Goal: Transaction & Acquisition: Purchase product/service

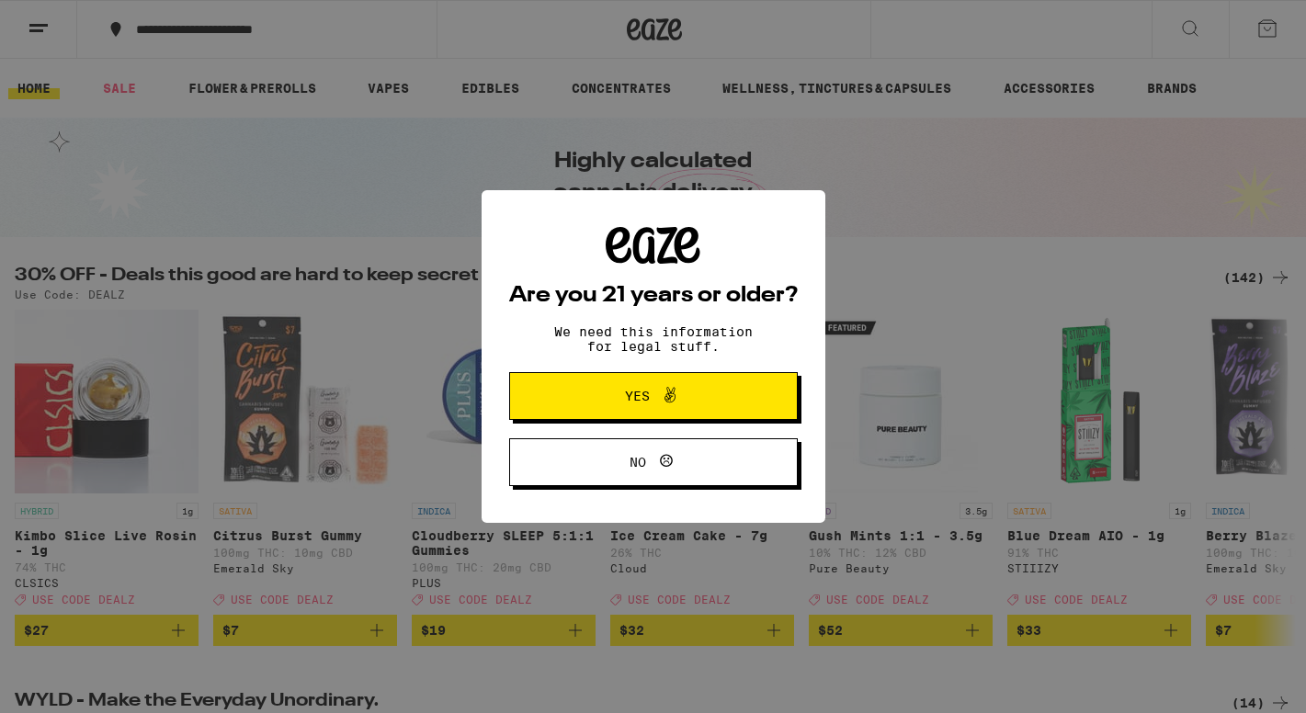
click at [628, 387] on span "Yes" at bounding box center [653, 396] width 140 height 24
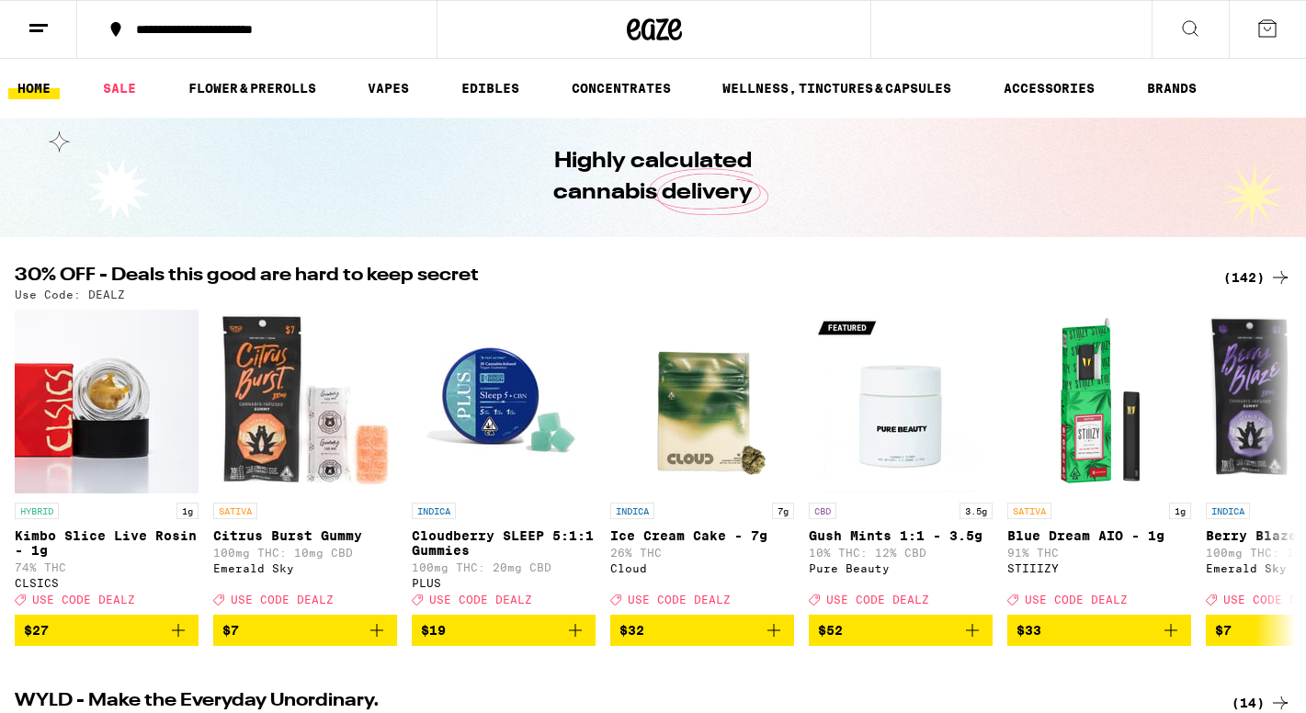
click at [34, 94] on link "HOME" at bounding box center [33, 88] width 51 height 22
click at [1268, 30] on icon at bounding box center [1267, 28] width 22 height 22
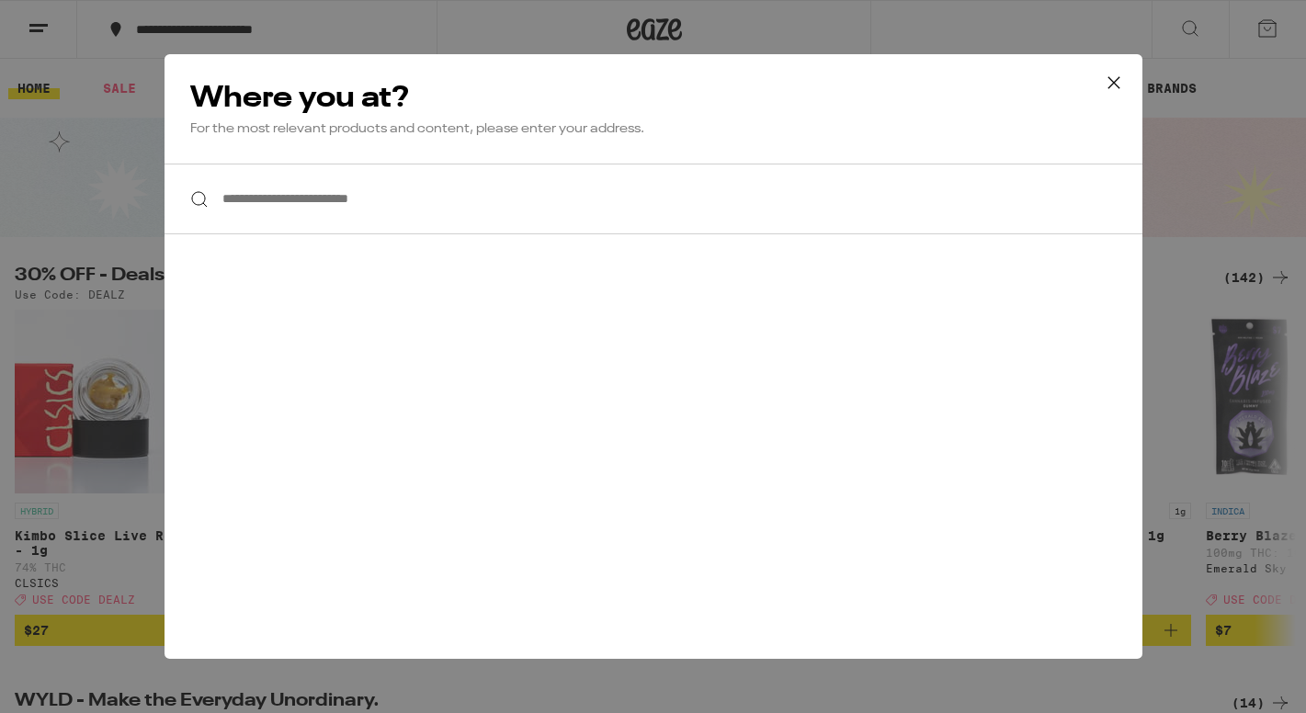
click at [416, 209] on input "**********" at bounding box center [653, 199] width 978 height 71
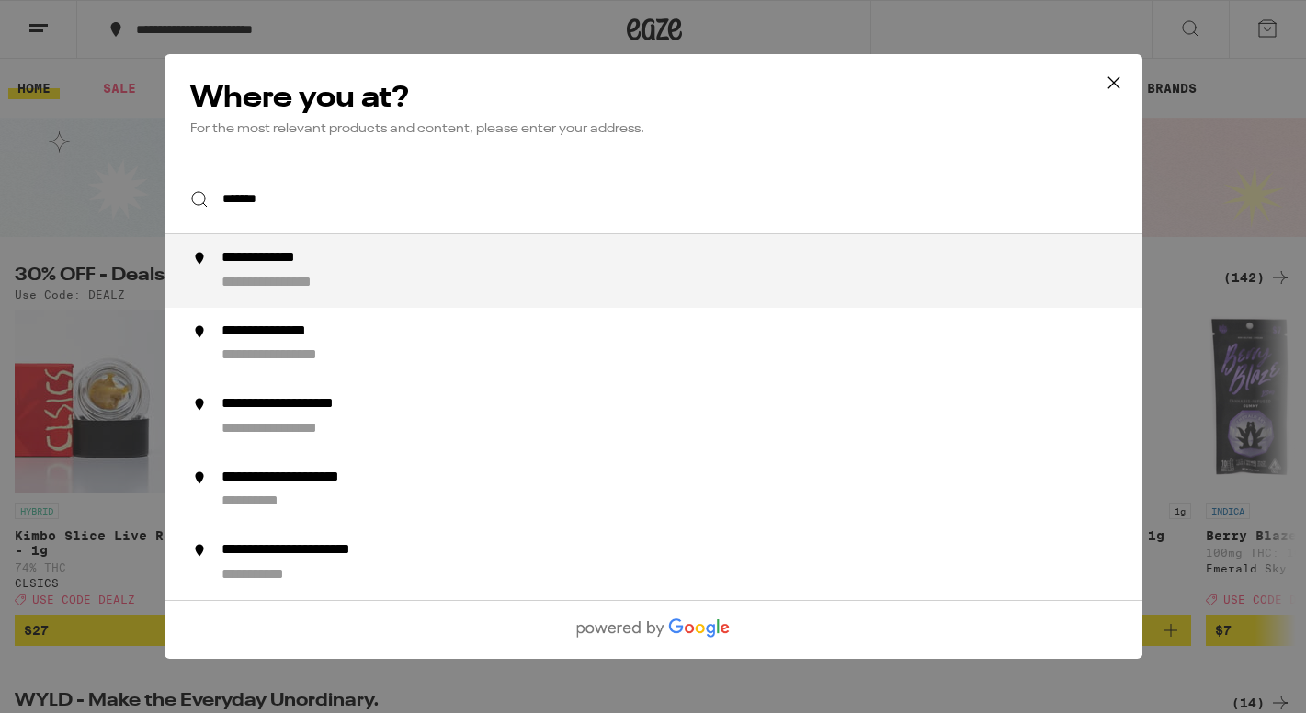
click at [267, 262] on div "**********" at bounding box center [282, 258] width 123 height 19
type input "**********"
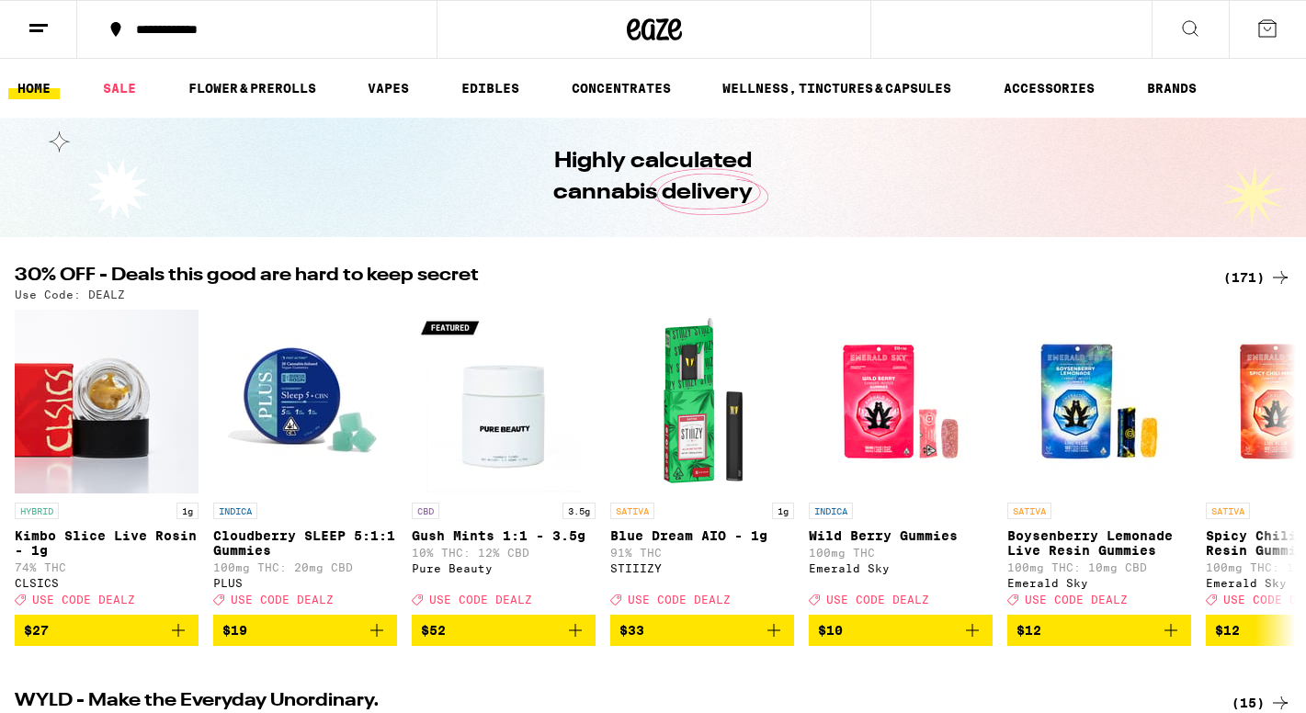
click at [40, 32] on icon at bounding box center [39, 28] width 22 height 22
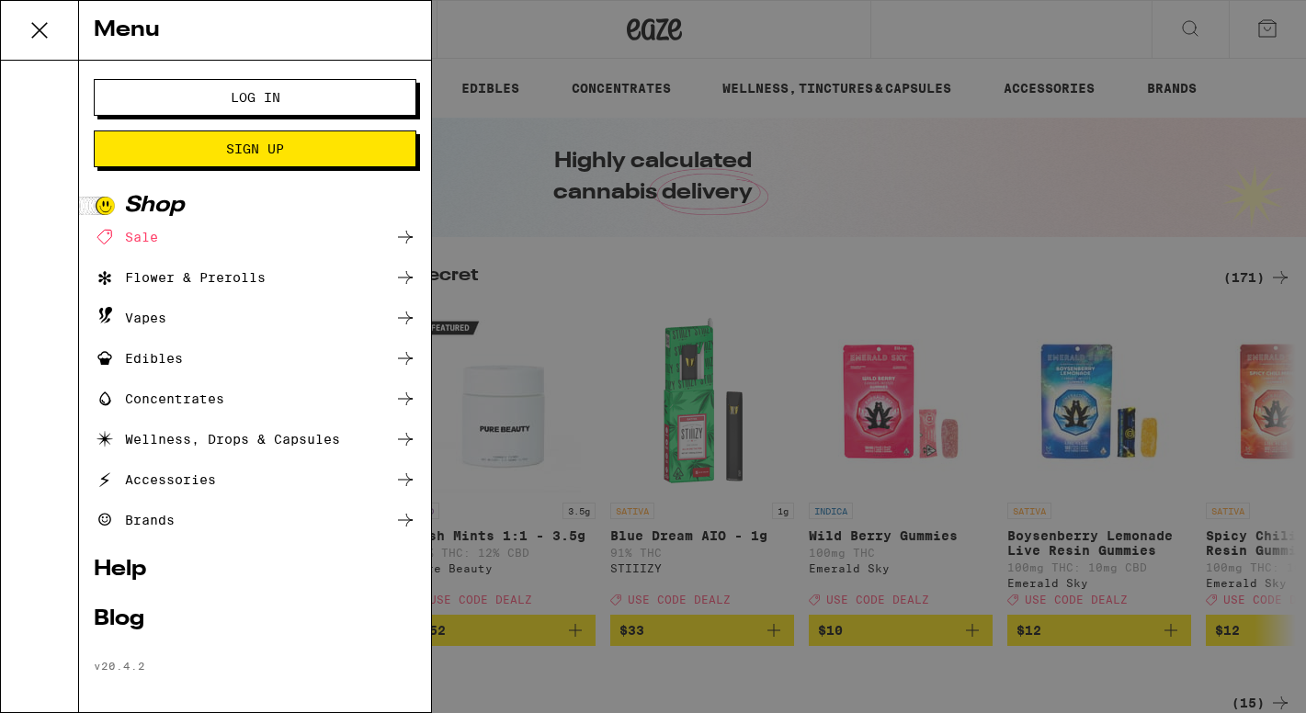
click at [523, 190] on div "Menu Log In Sign Up Shop Sale Flower & Prerolls Vapes Edibles Concentrates Well…" at bounding box center [653, 356] width 1306 height 713
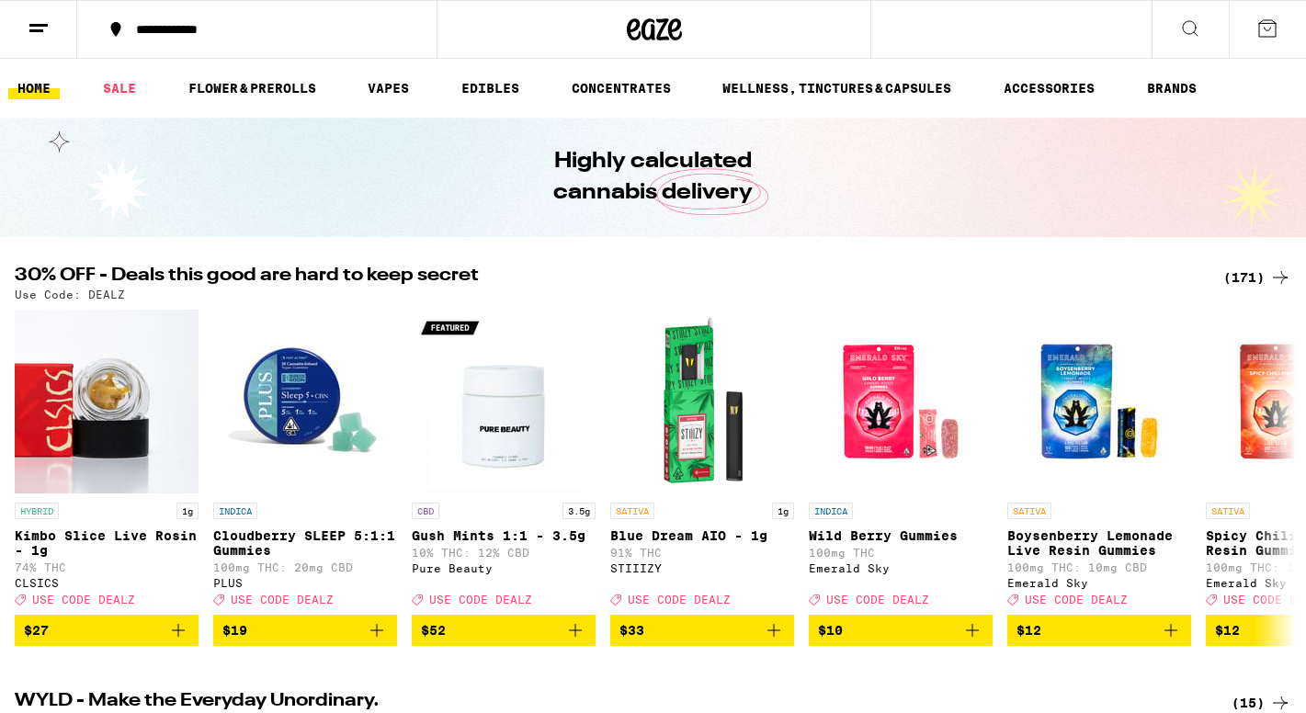
click at [1268, 24] on icon at bounding box center [1267, 28] width 22 height 22
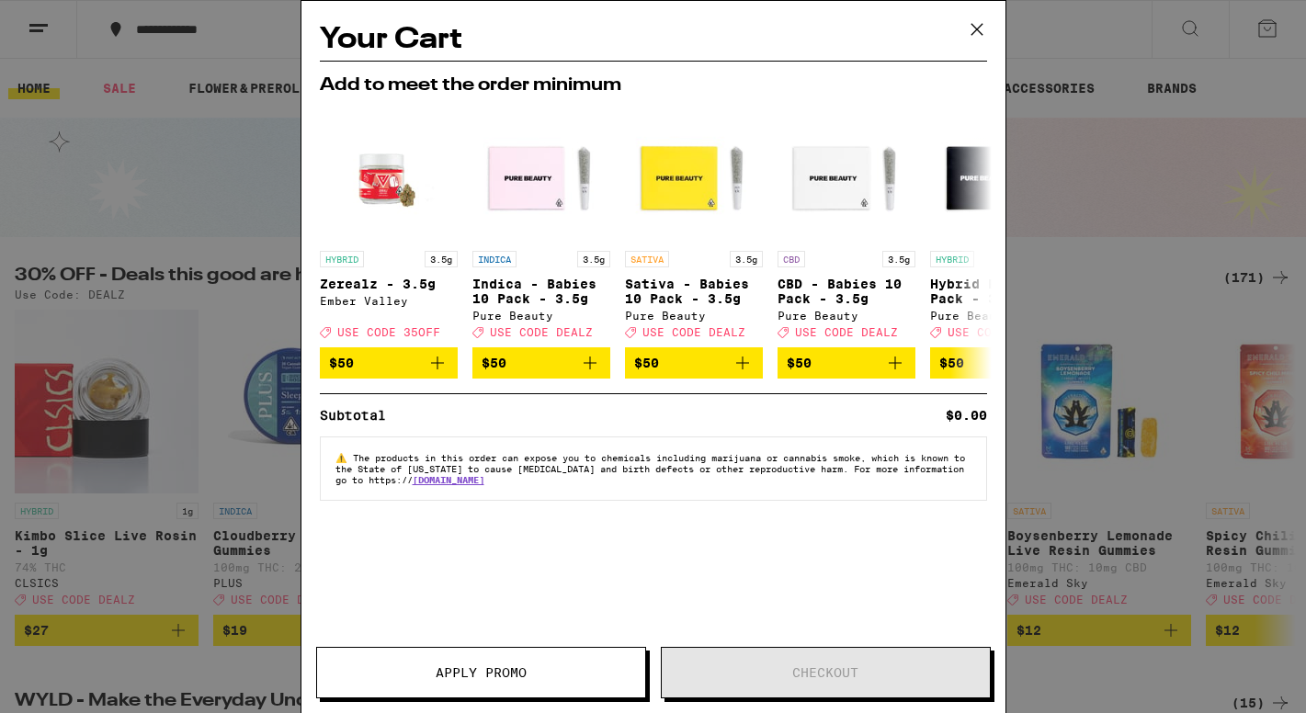
click at [978, 38] on icon at bounding box center [977, 30] width 28 height 28
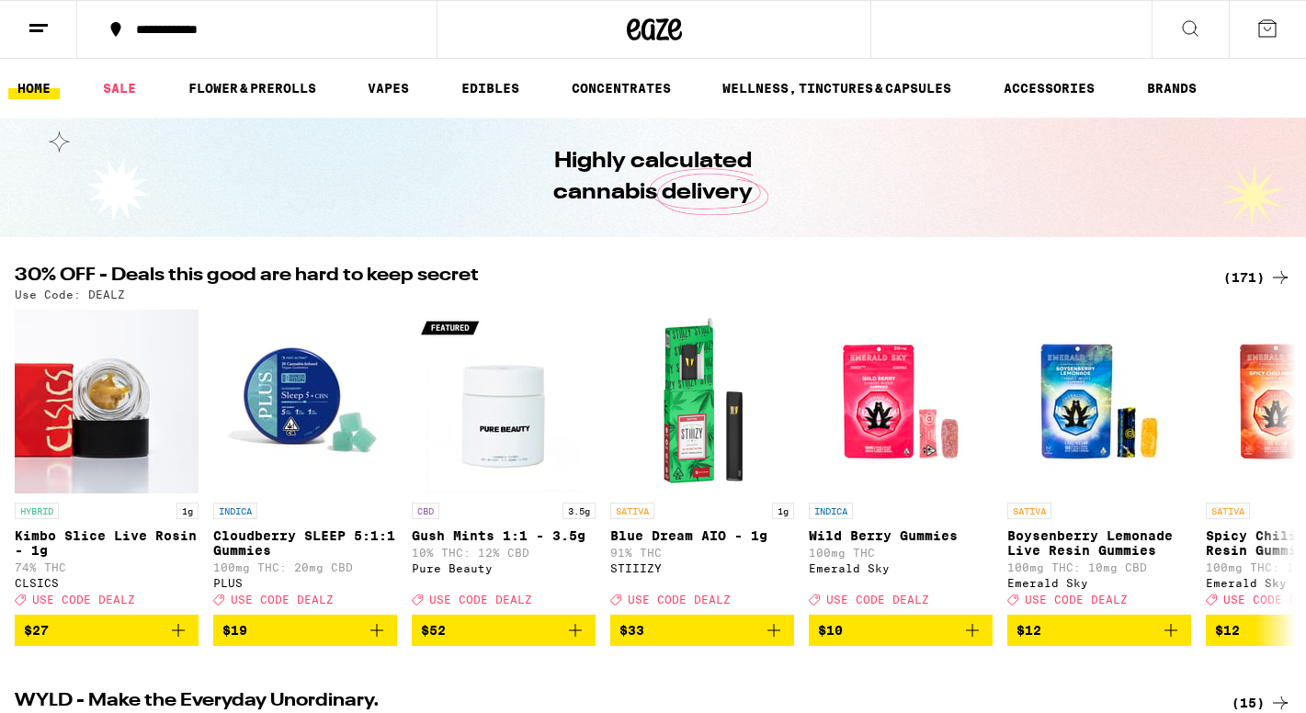
click at [1188, 23] on icon at bounding box center [1190, 28] width 22 height 22
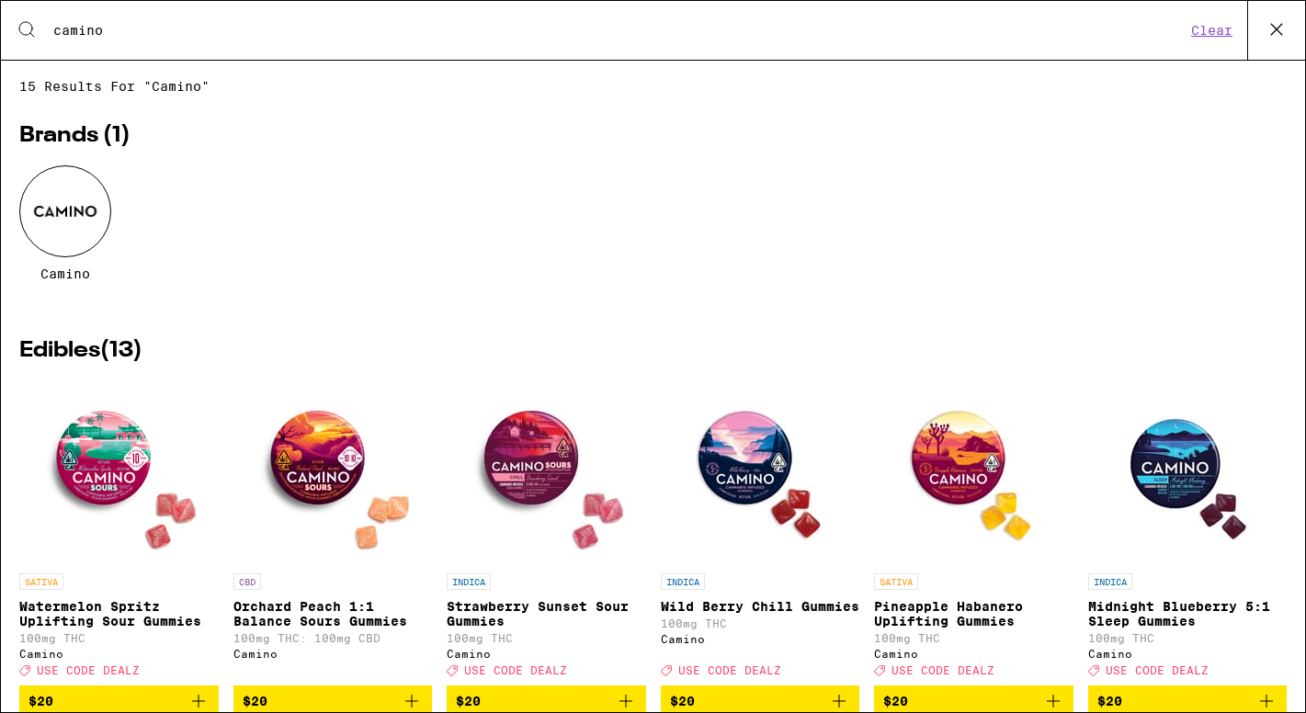
type input "camino"
click at [77, 210] on div at bounding box center [65, 211] width 92 height 92
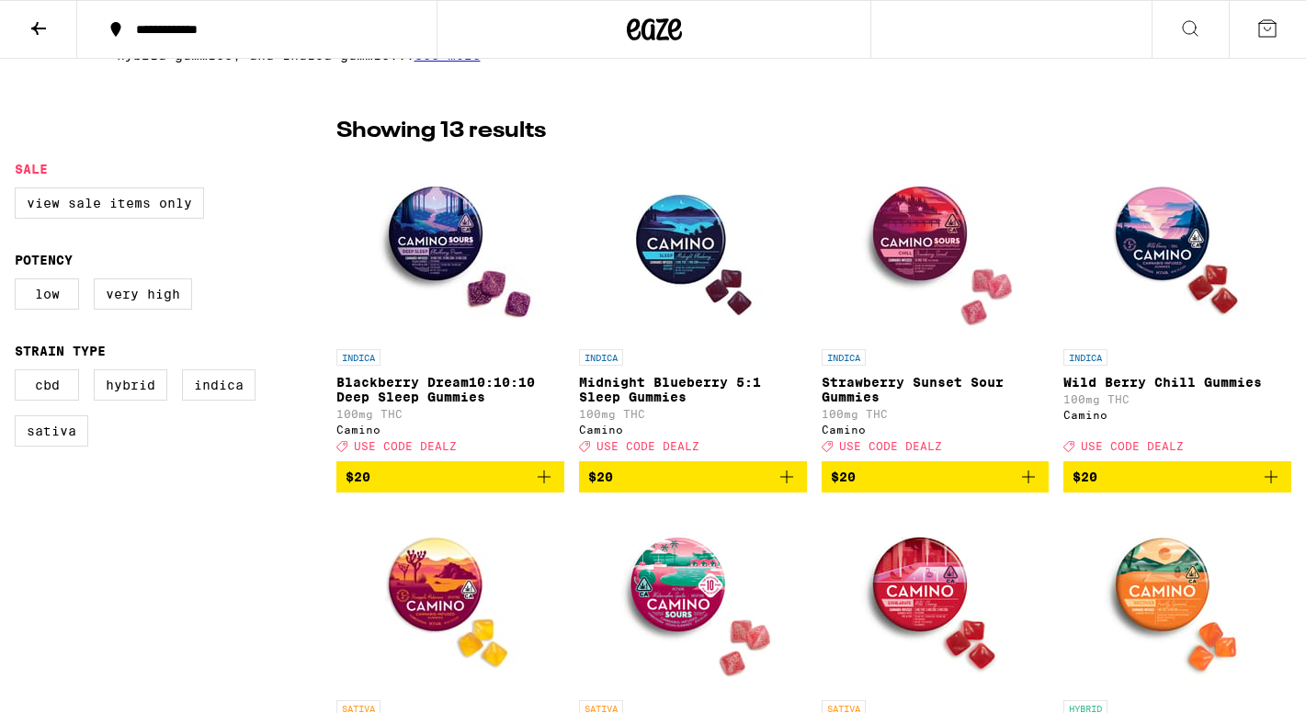
scroll to position [436, 0]
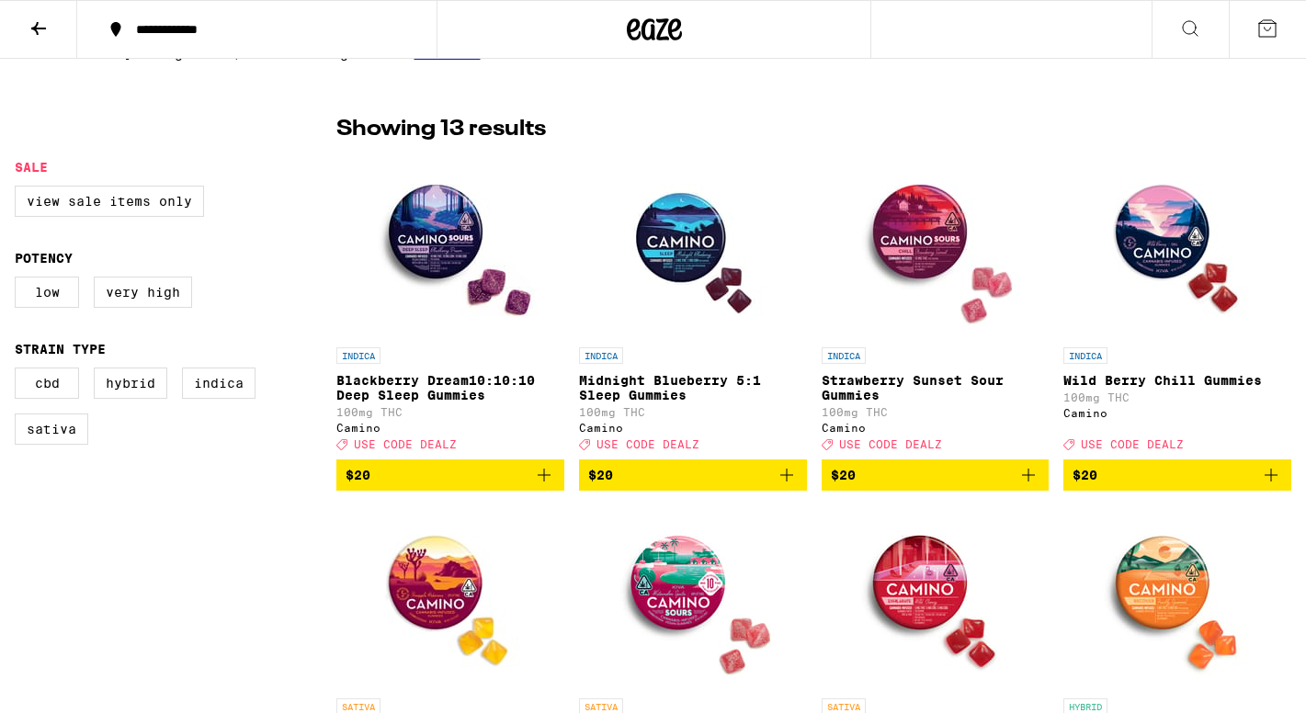
click at [538, 486] on icon "Add to bag" at bounding box center [544, 475] width 22 height 22
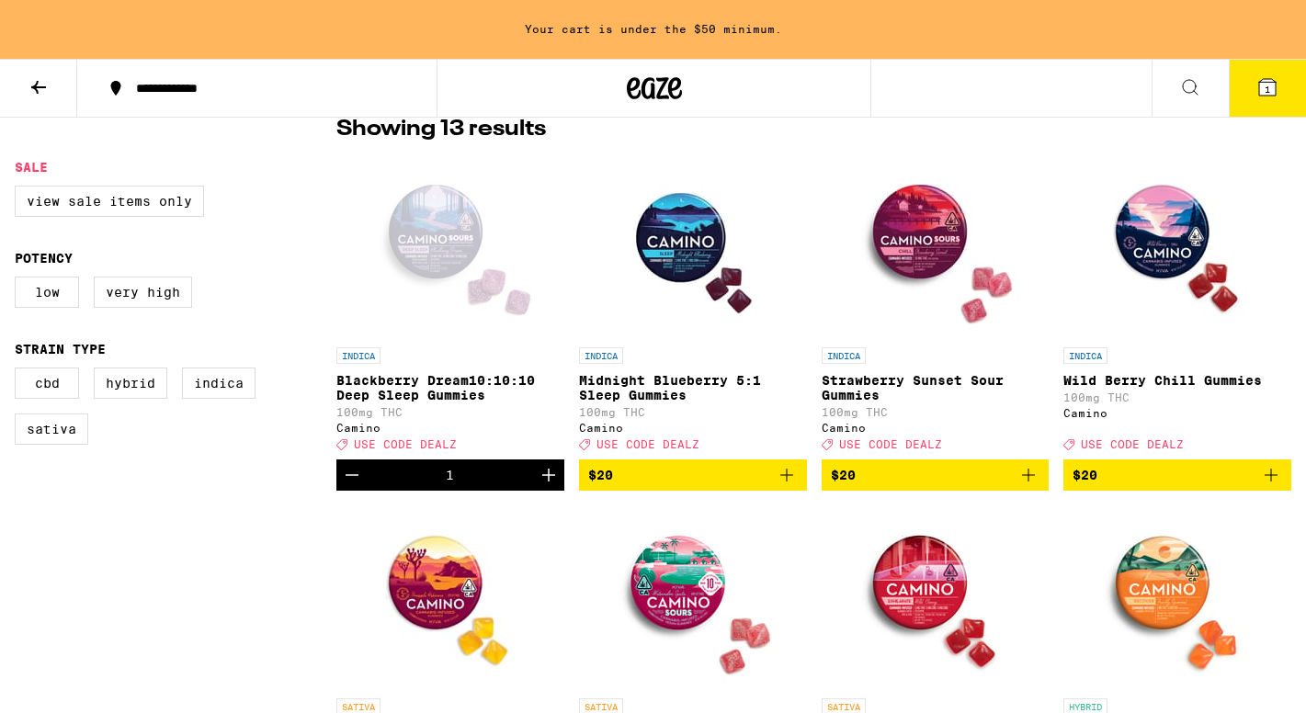
click at [1023, 481] on icon "Add to bag" at bounding box center [1028, 475] width 22 height 22
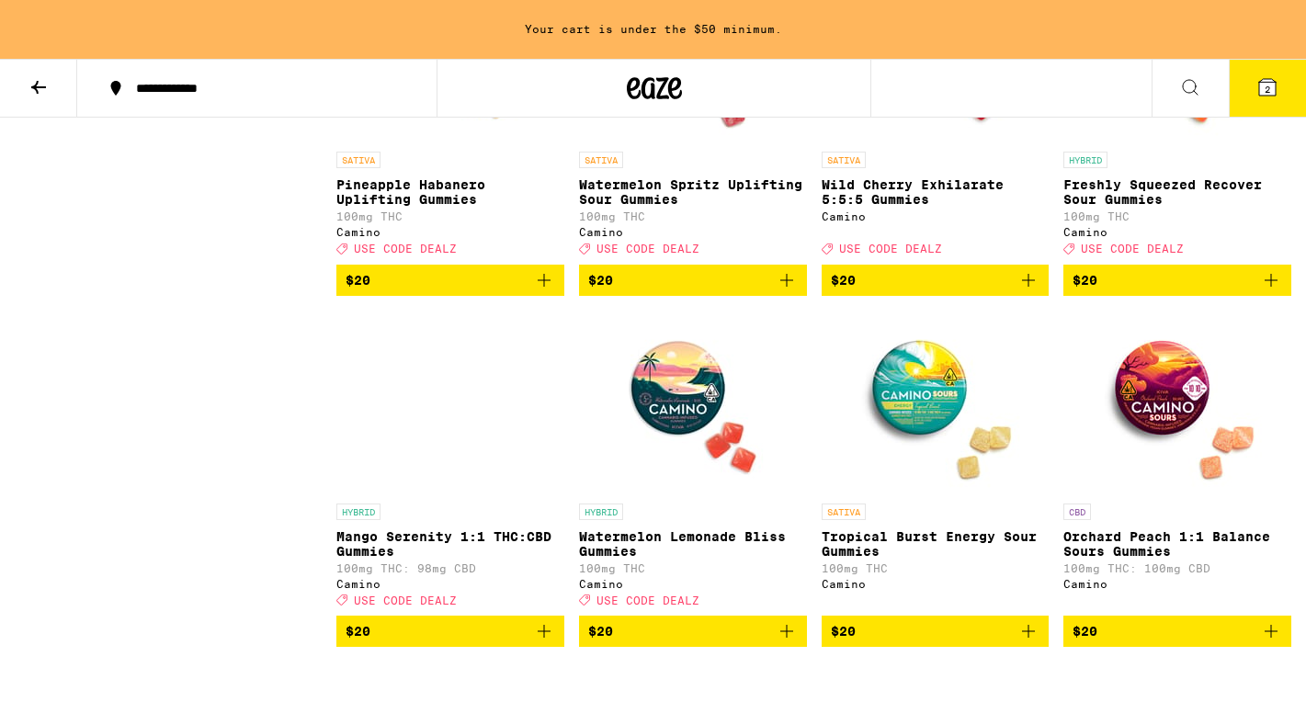
scroll to position [1087, 0]
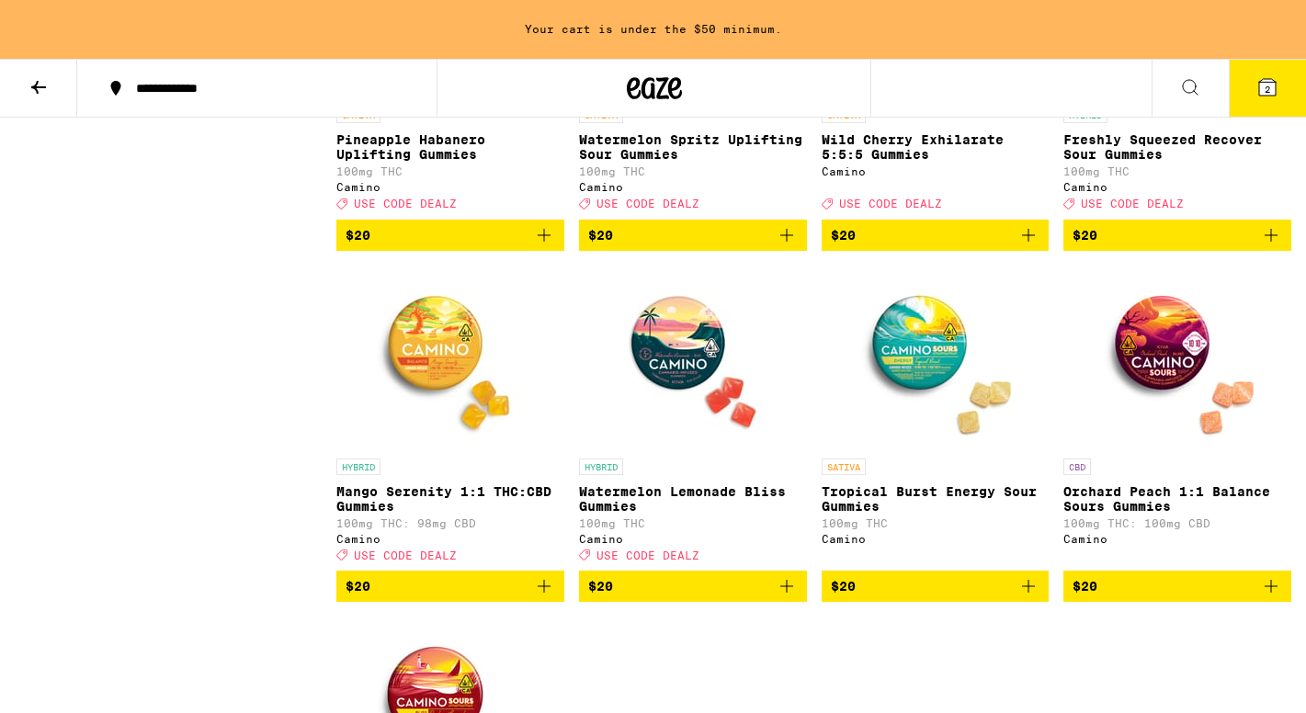
click at [544, 593] on icon "Add to bag" at bounding box center [543, 586] width 13 height 13
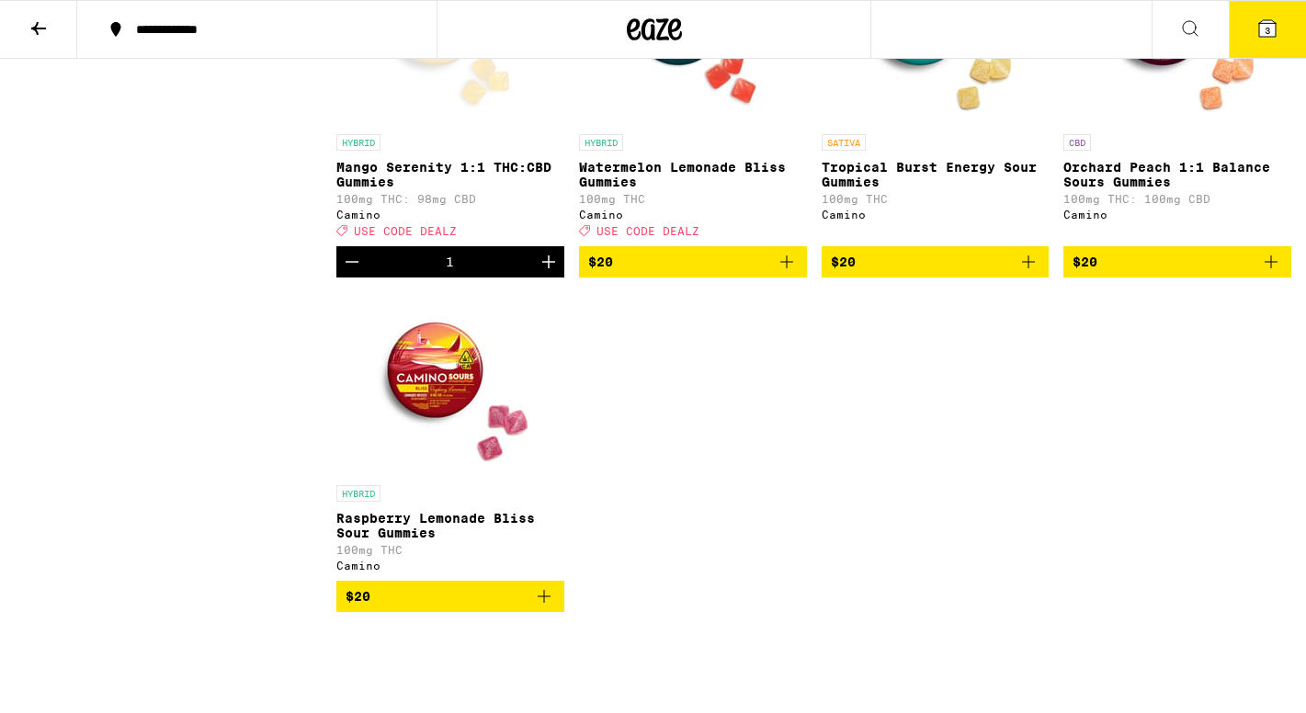
scroll to position [1359, 0]
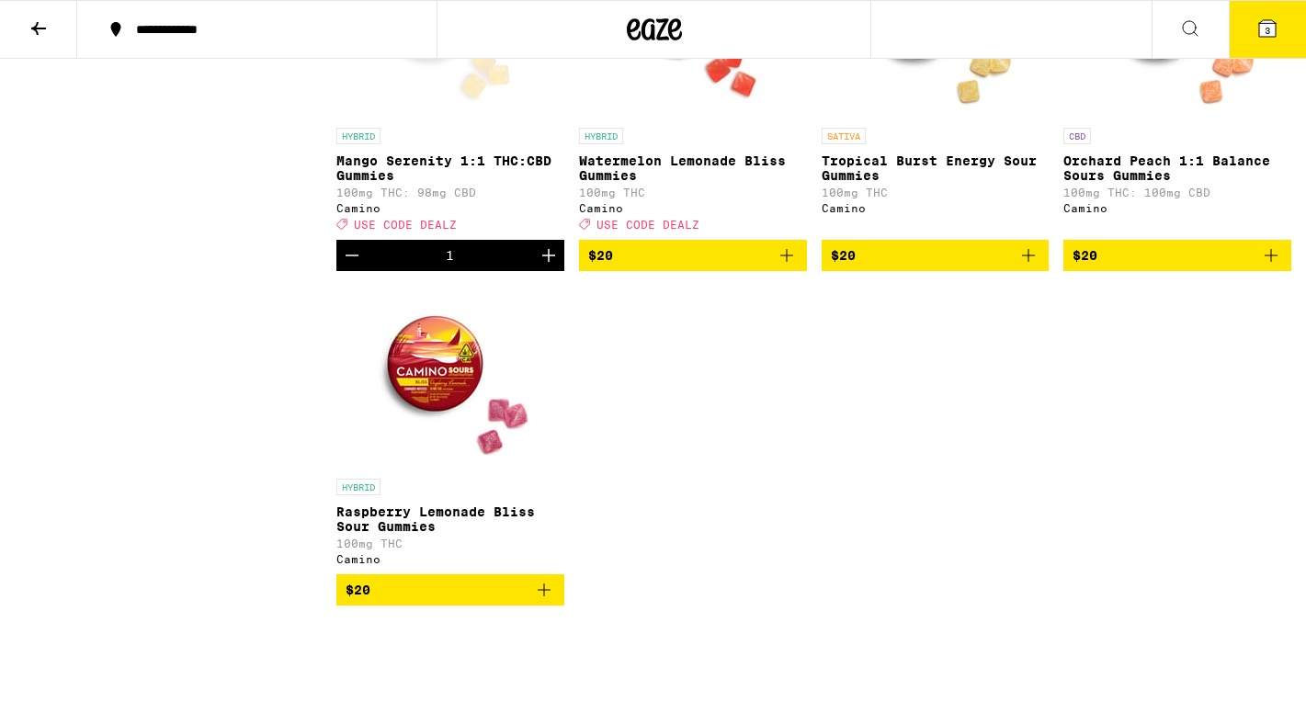
click at [548, 601] on icon "Add to bag" at bounding box center [544, 590] width 22 height 22
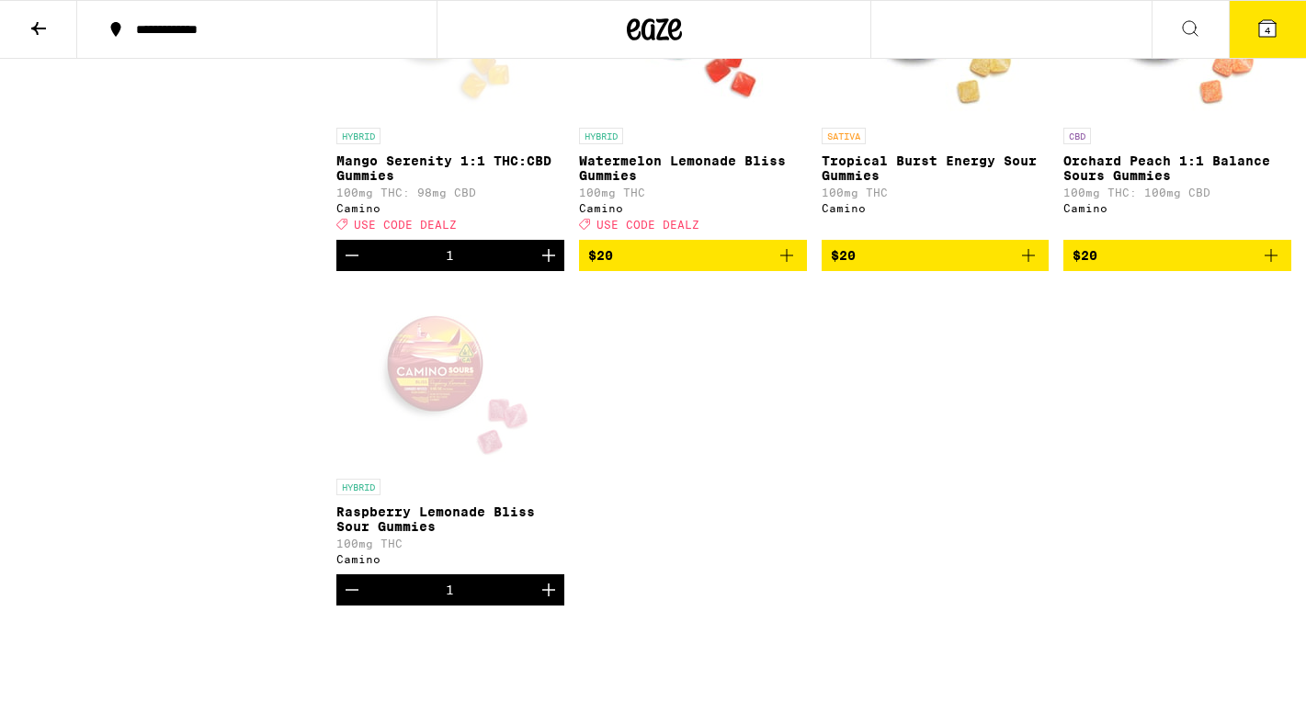
click at [1265, 20] on icon at bounding box center [1267, 28] width 17 height 17
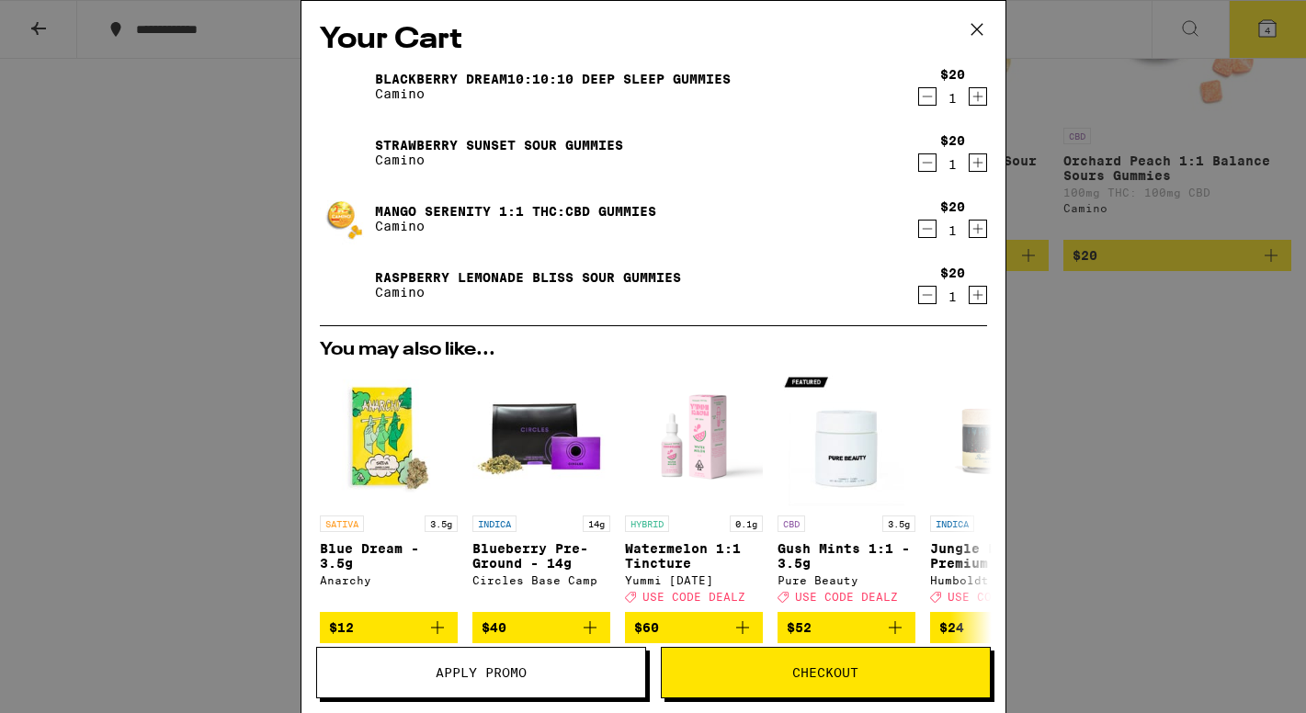
click at [871, 686] on button "Checkout" at bounding box center [826, 672] width 330 height 51
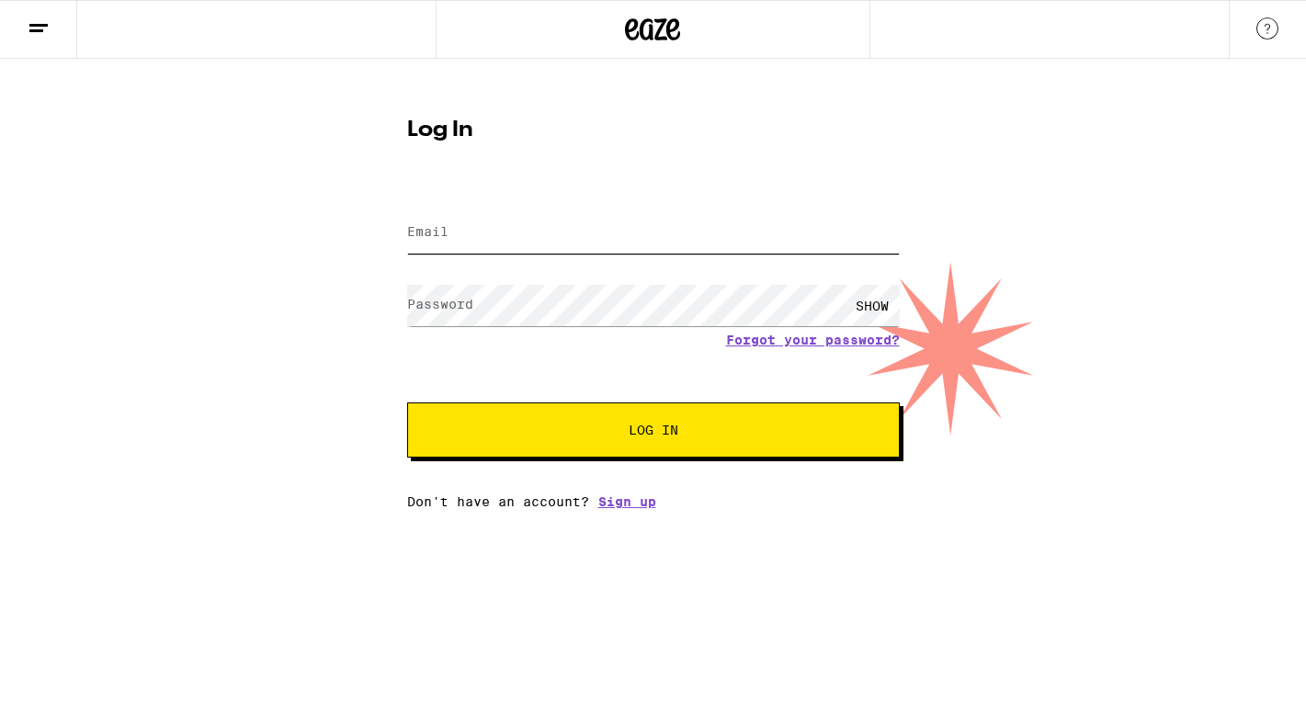
click at [519, 248] on input "Email" at bounding box center [653, 232] width 492 height 41
type input "janettehughes.shopping@gmail.com"
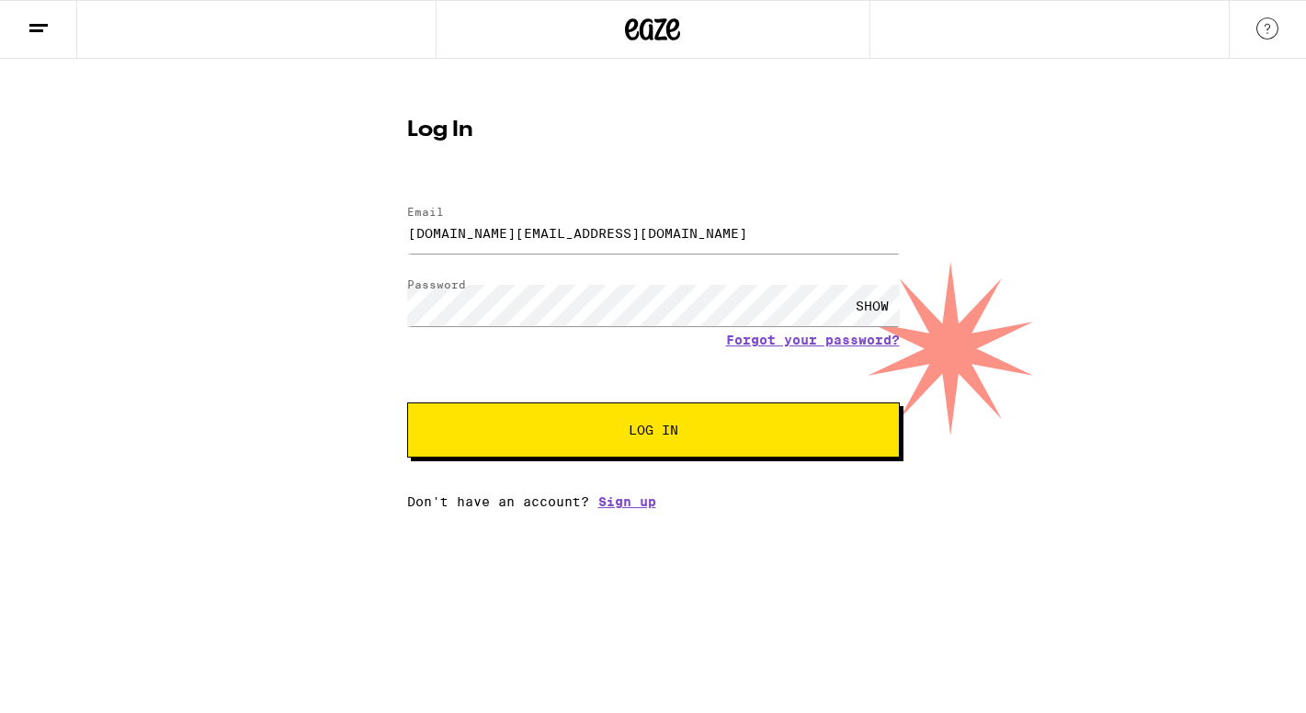
click at [616, 427] on span "Log In" at bounding box center [653, 430] width 344 height 13
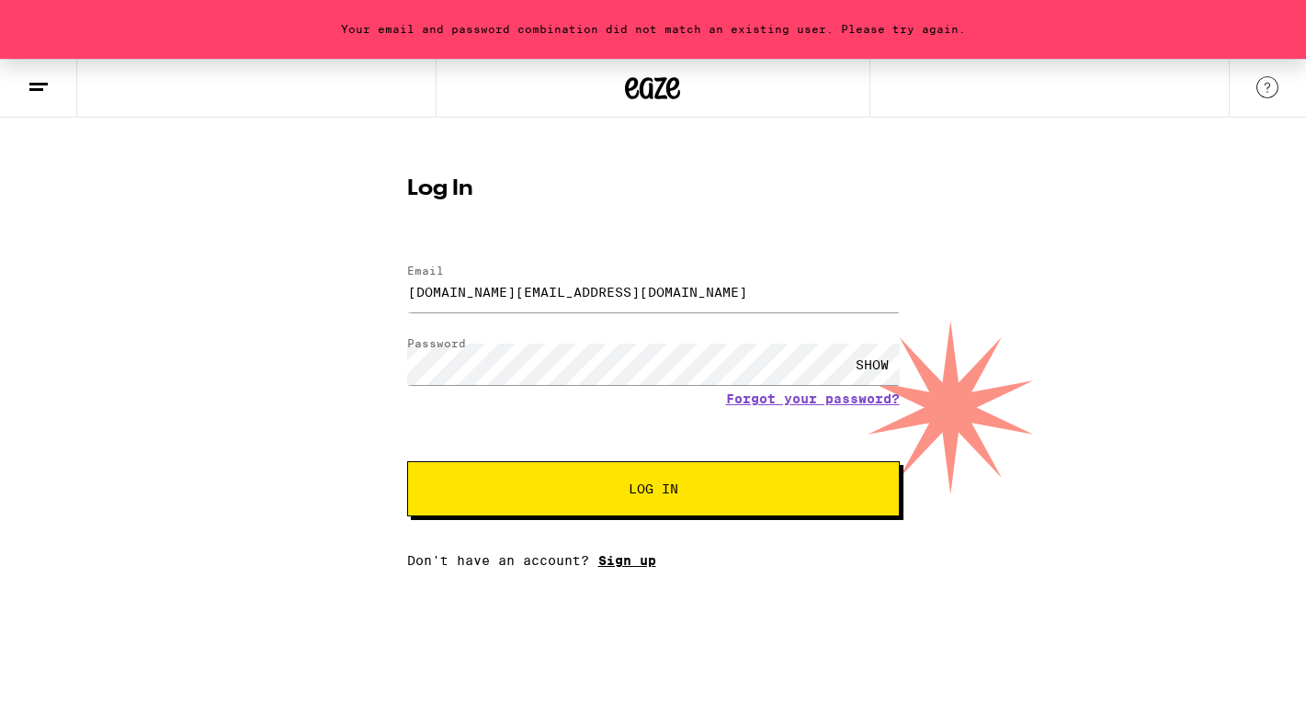
click at [632, 565] on link "Sign up" at bounding box center [627, 560] width 58 height 15
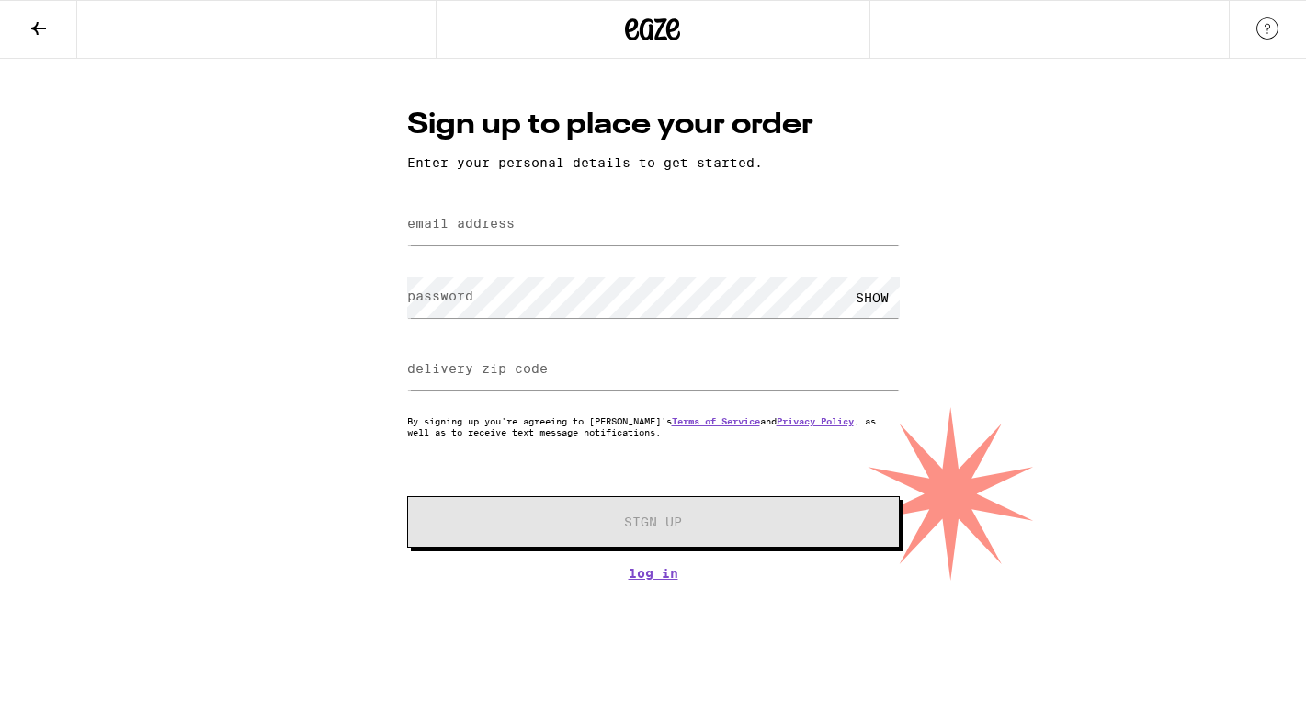
click at [486, 231] on label "email address" at bounding box center [460, 223] width 107 height 15
click at [476, 221] on label "email address" at bounding box center [460, 223] width 107 height 15
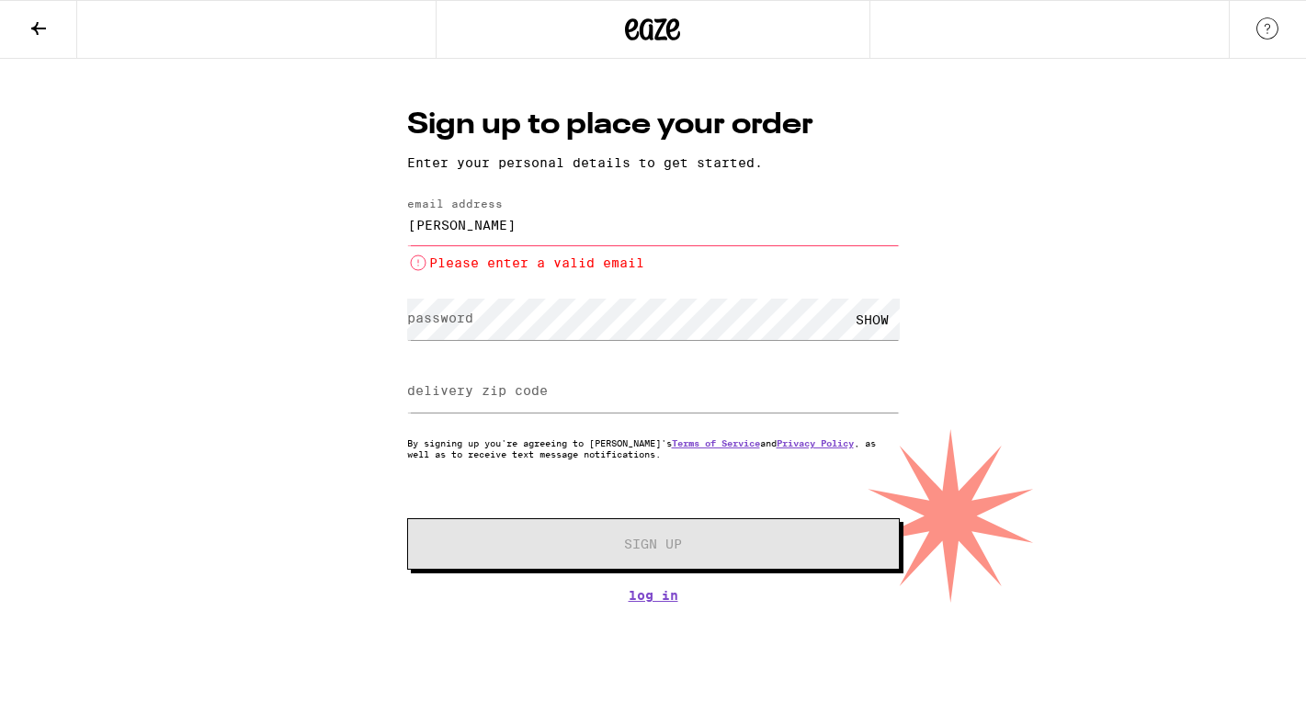
type input "janettehughes.shopping@gmail.com"
type input "92651"
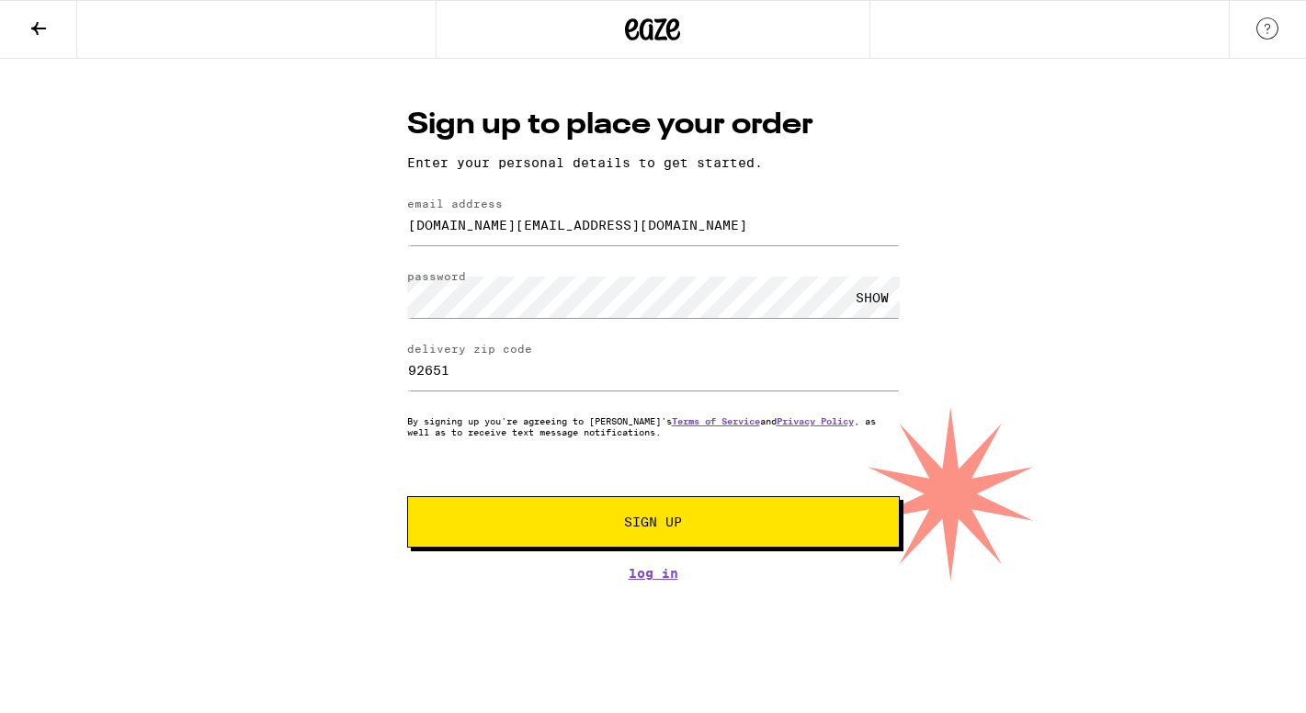
click at [660, 522] on span "Sign Up" at bounding box center [653, 521] width 58 height 13
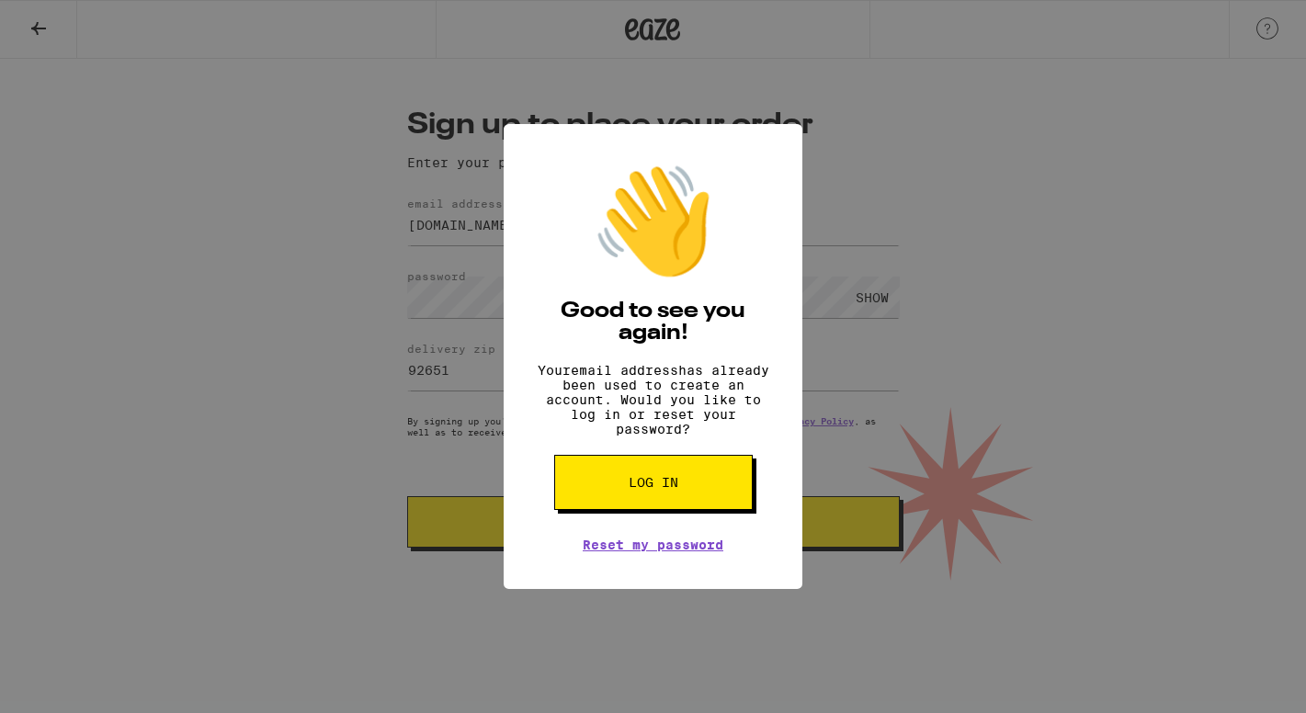
click at [658, 489] on span "Log in" at bounding box center [653, 482] width 50 height 13
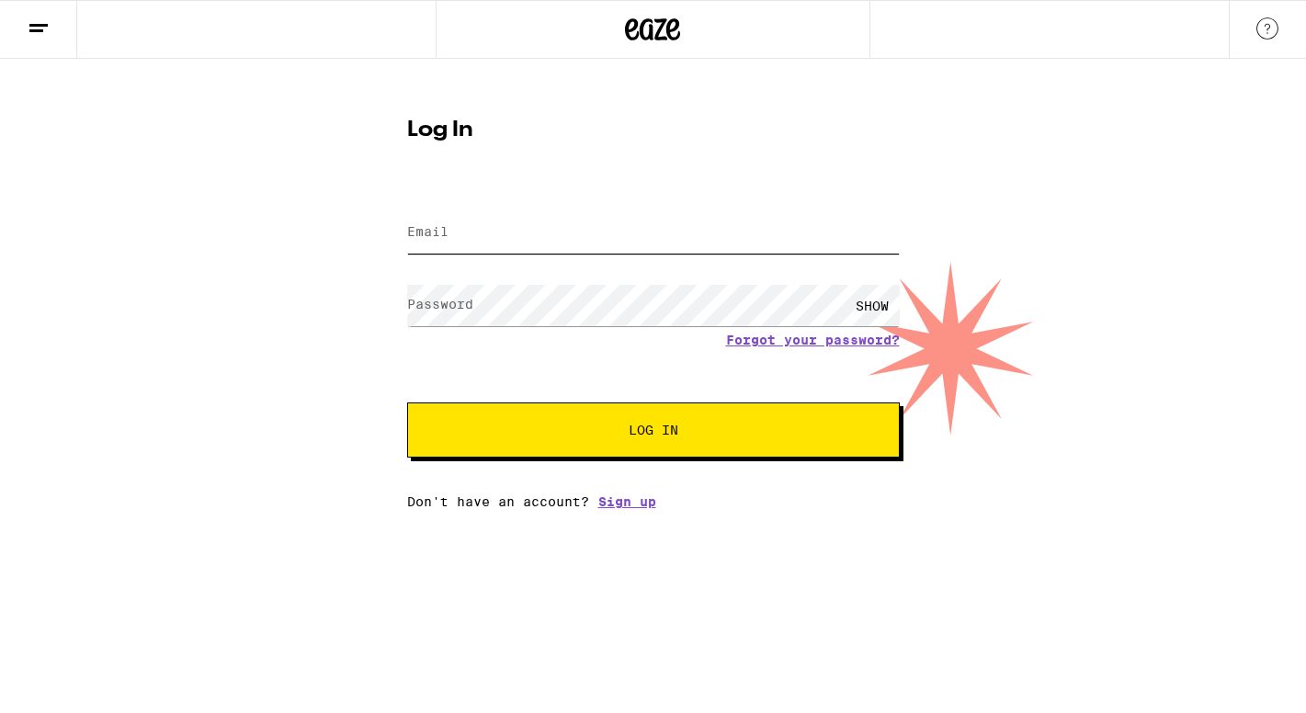
click at [524, 239] on input "Email" at bounding box center [653, 232] width 492 height 41
type input "janettehughes.shopping@gmail.com"
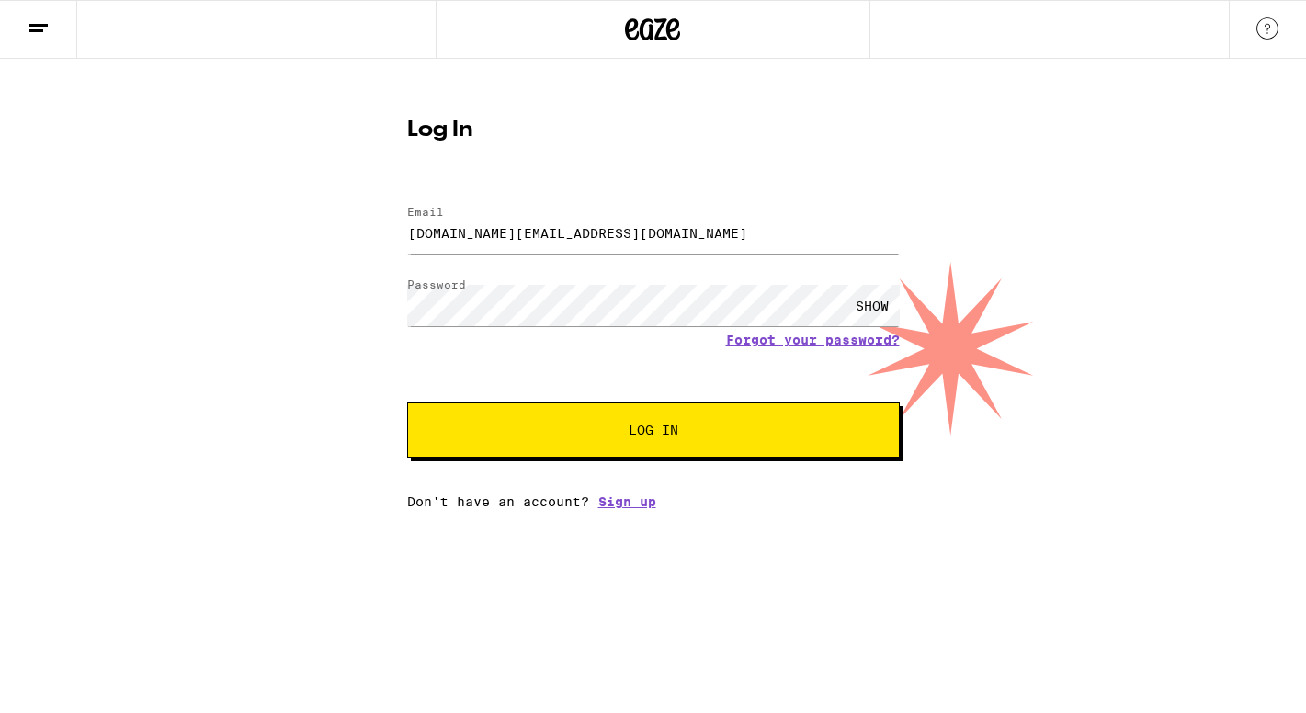
click at [623, 424] on button "Log In" at bounding box center [653, 429] width 492 height 55
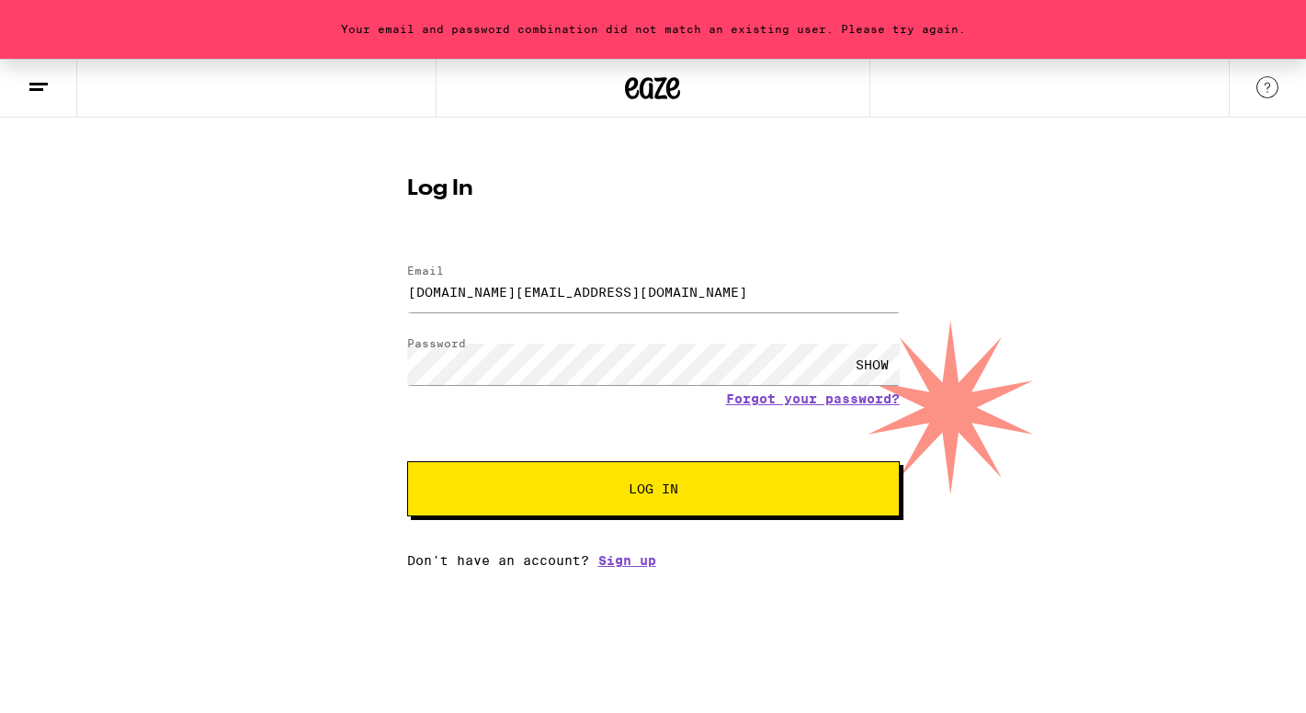
click at [651, 488] on span "Log In" at bounding box center [653, 488] width 50 height 13
click at [875, 360] on div "SHOW" at bounding box center [871, 364] width 55 height 41
click at [875, 360] on div "HIDE" at bounding box center [871, 364] width 55 height 41
click at [633, 566] on link "Sign up" at bounding box center [627, 560] width 58 height 15
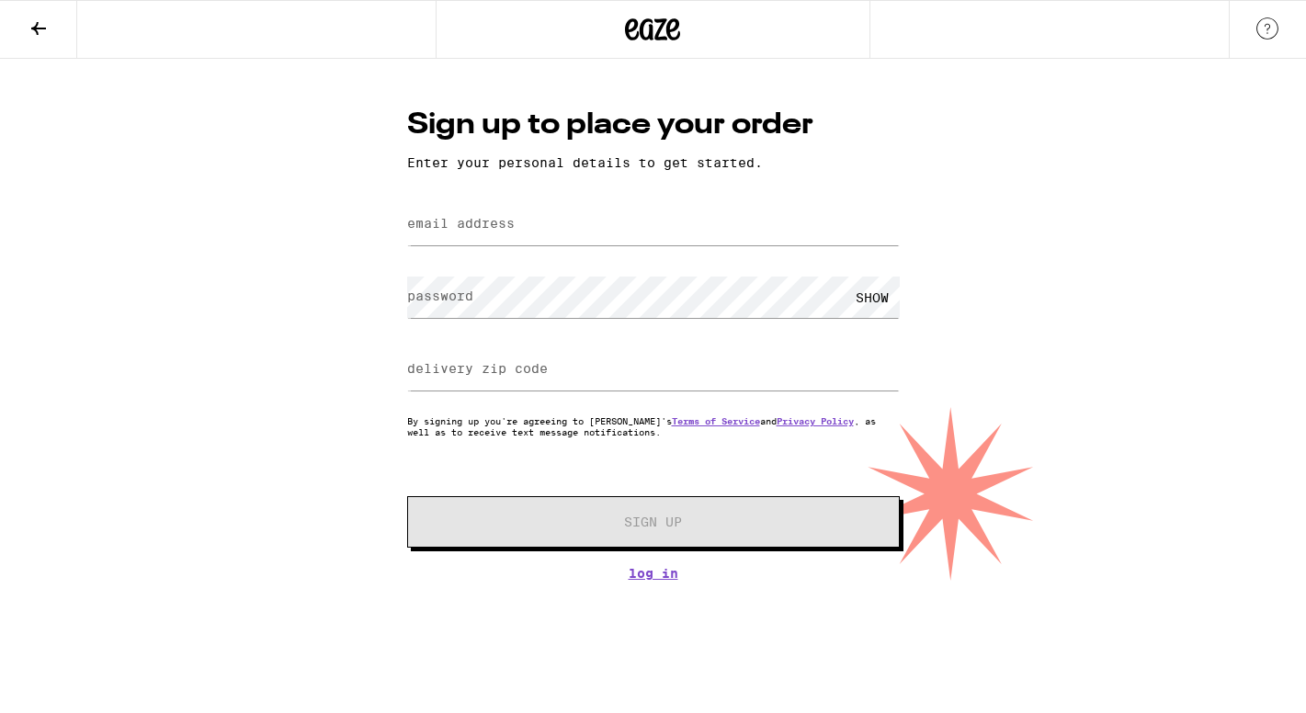
click at [500, 227] on label "email address" at bounding box center [460, 223] width 107 height 15
type input "janettehughes.shopping@gmail.com"
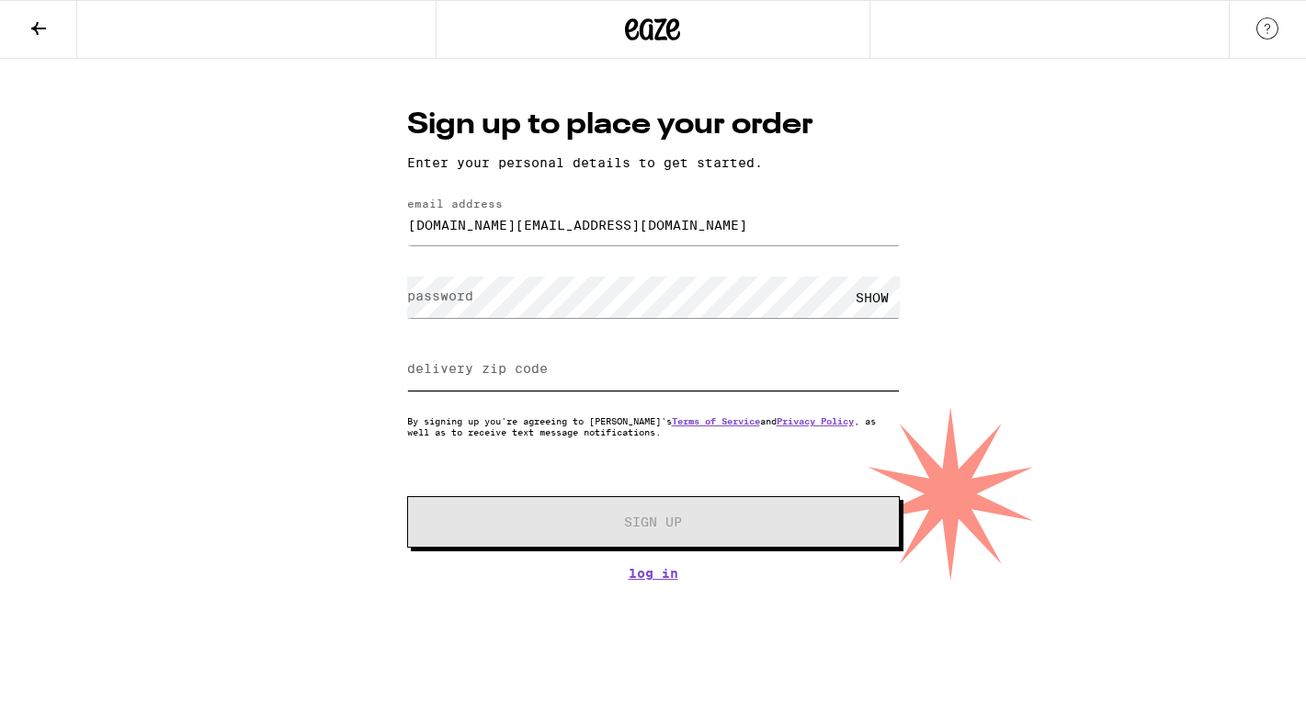
type input "92651"
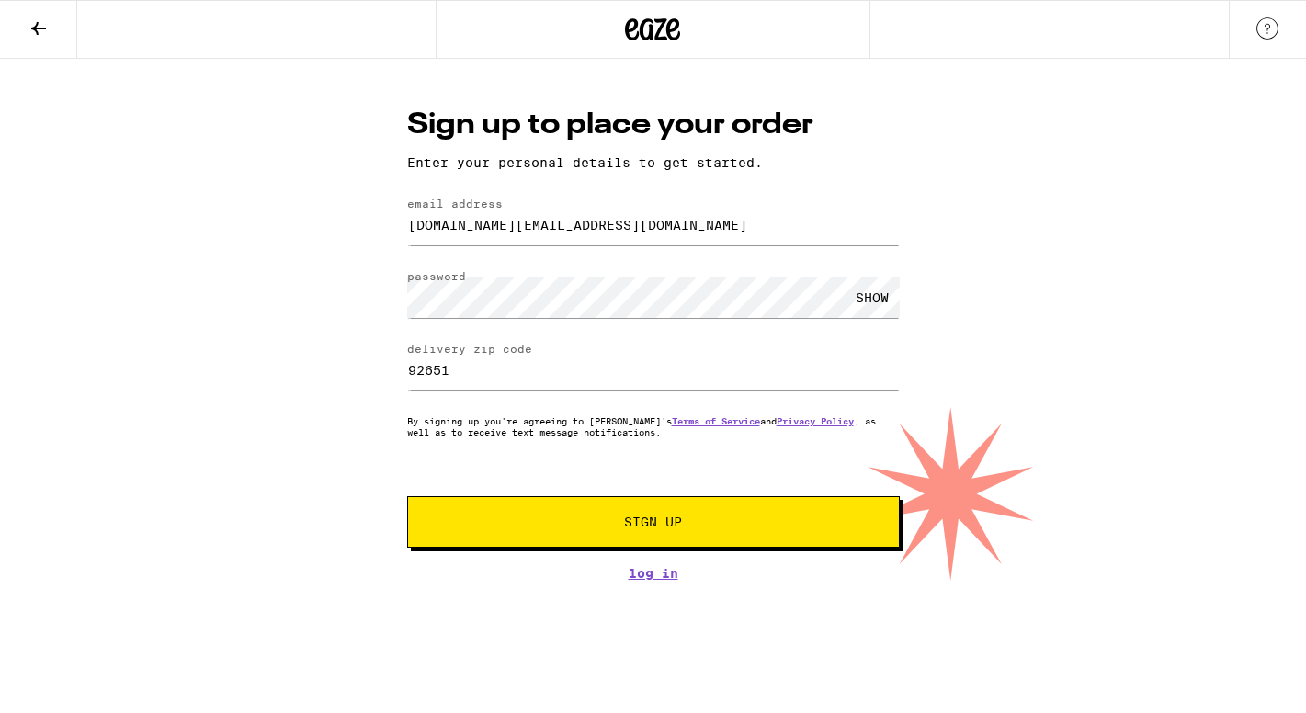
click at [642, 524] on span "Sign Up" at bounding box center [653, 521] width 58 height 13
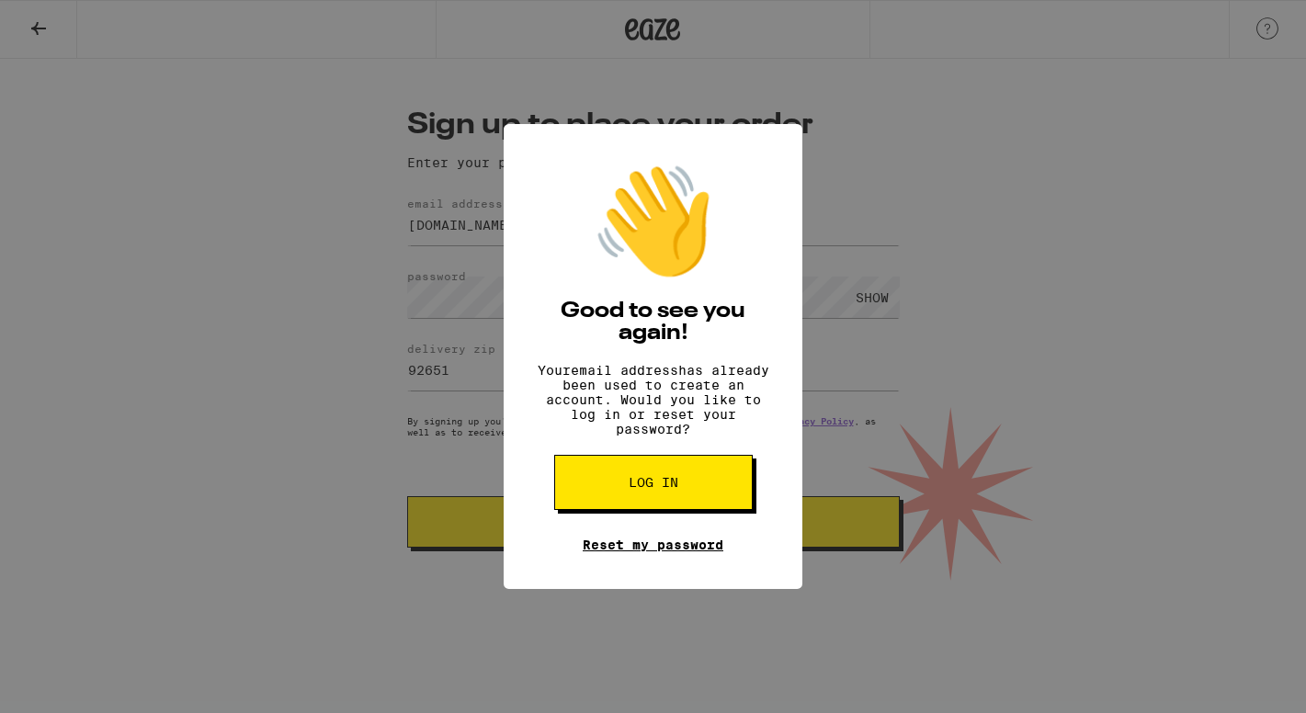
click at [642, 552] on link "Reset my password" at bounding box center [652, 544] width 141 height 15
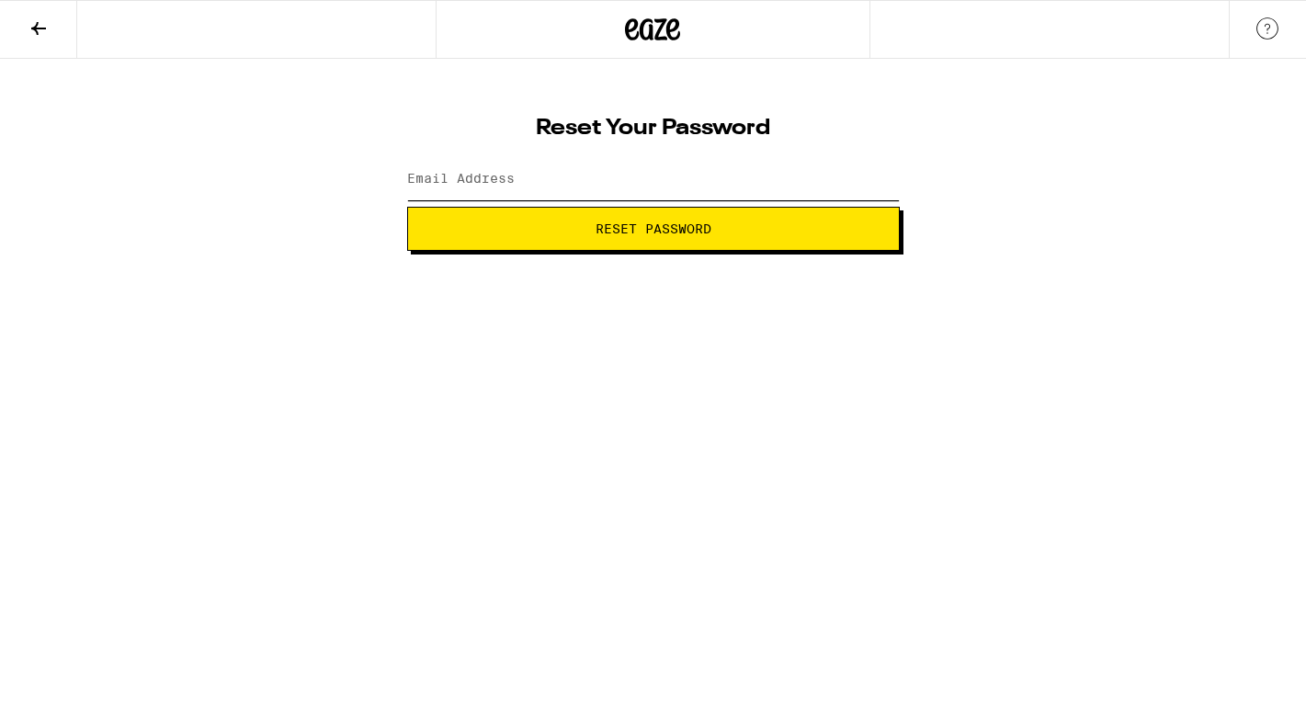
click at [562, 182] on input "Email Address" at bounding box center [653, 179] width 492 height 41
type input "janettehughes.shopping@gmail.com"
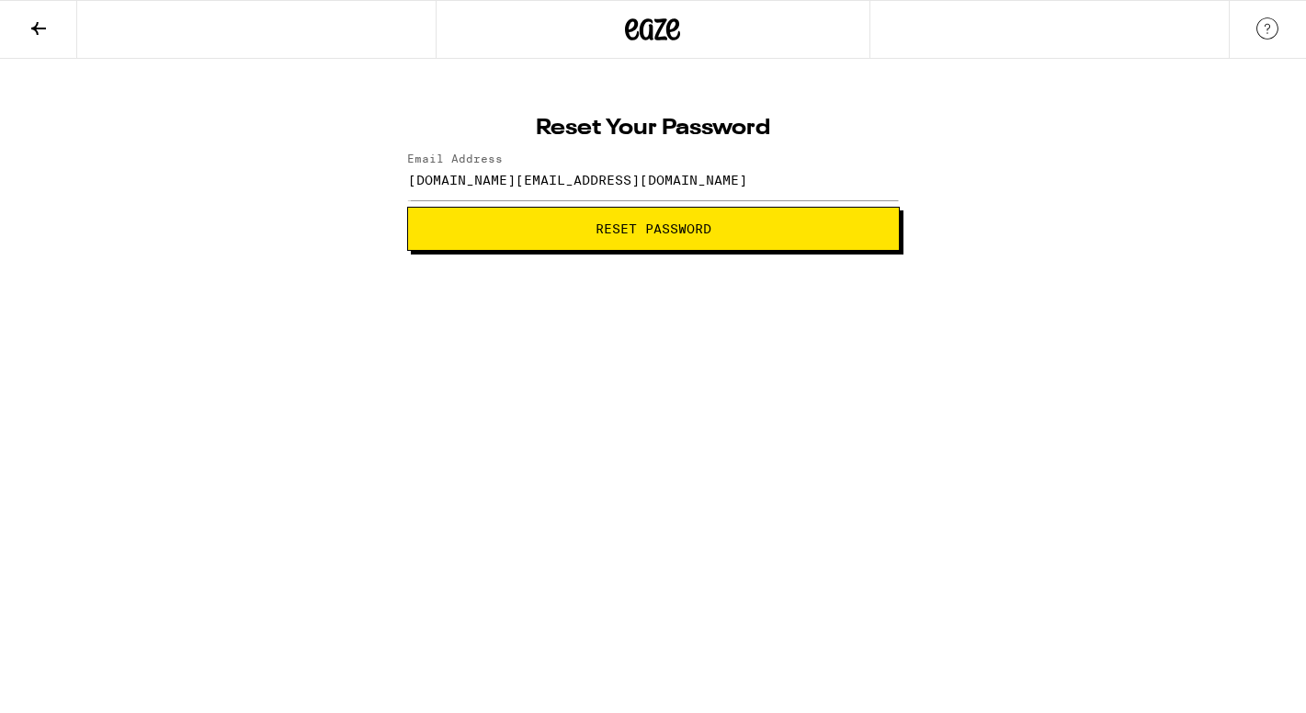
click at [608, 235] on span "Reset Password" at bounding box center [653, 228] width 116 height 13
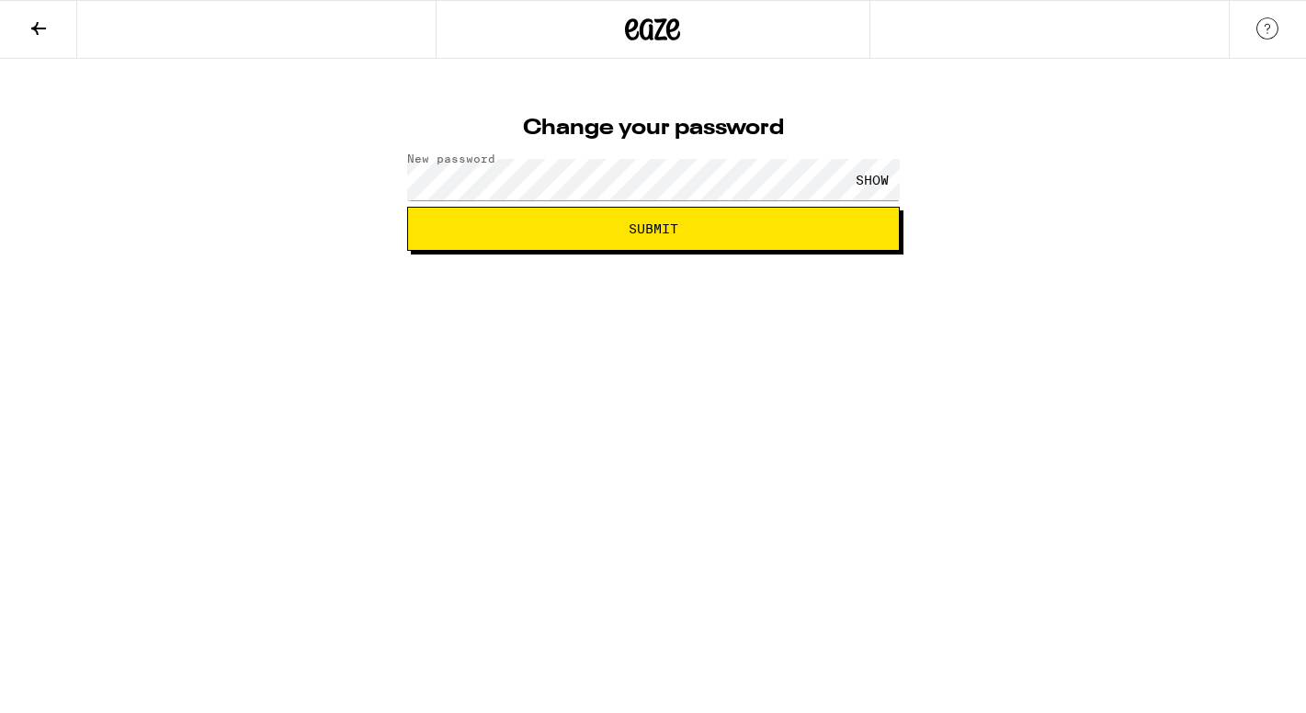
click at [623, 224] on span "Submit" at bounding box center [653, 228] width 461 height 13
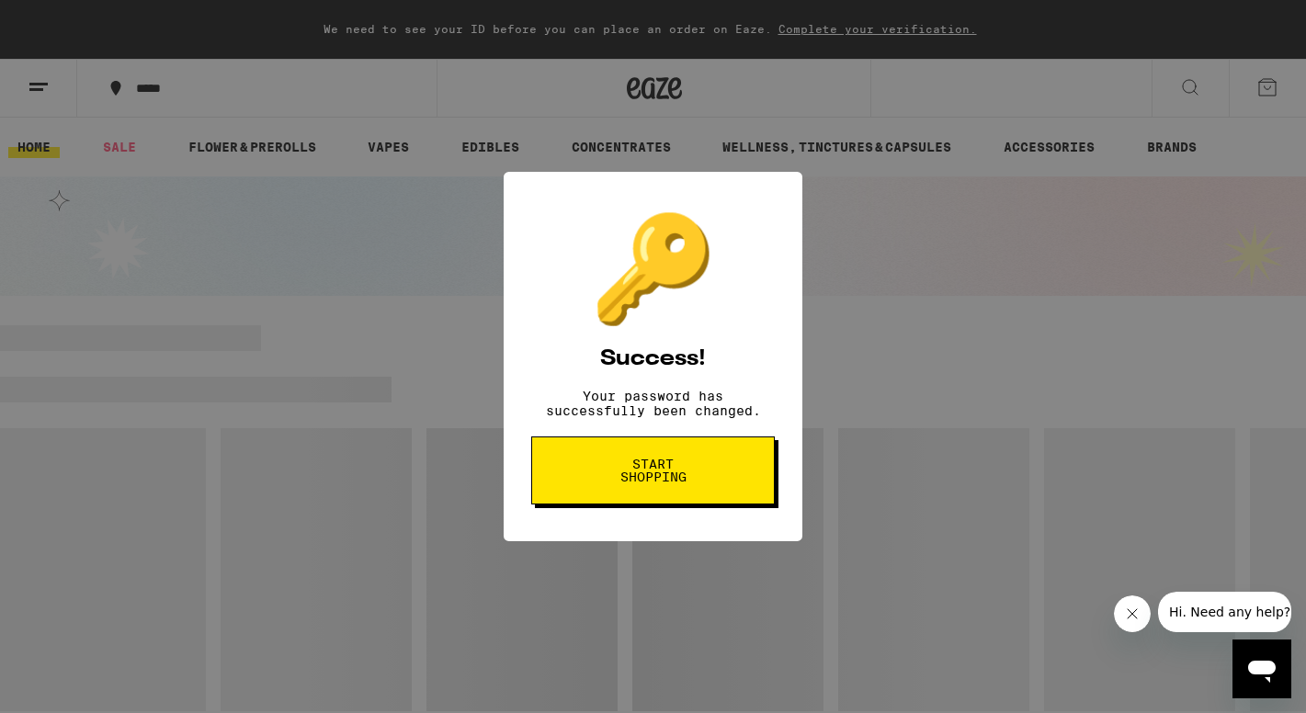
click at [662, 474] on span "Start shopping" at bounding box center [652, 471] width 95 height 26
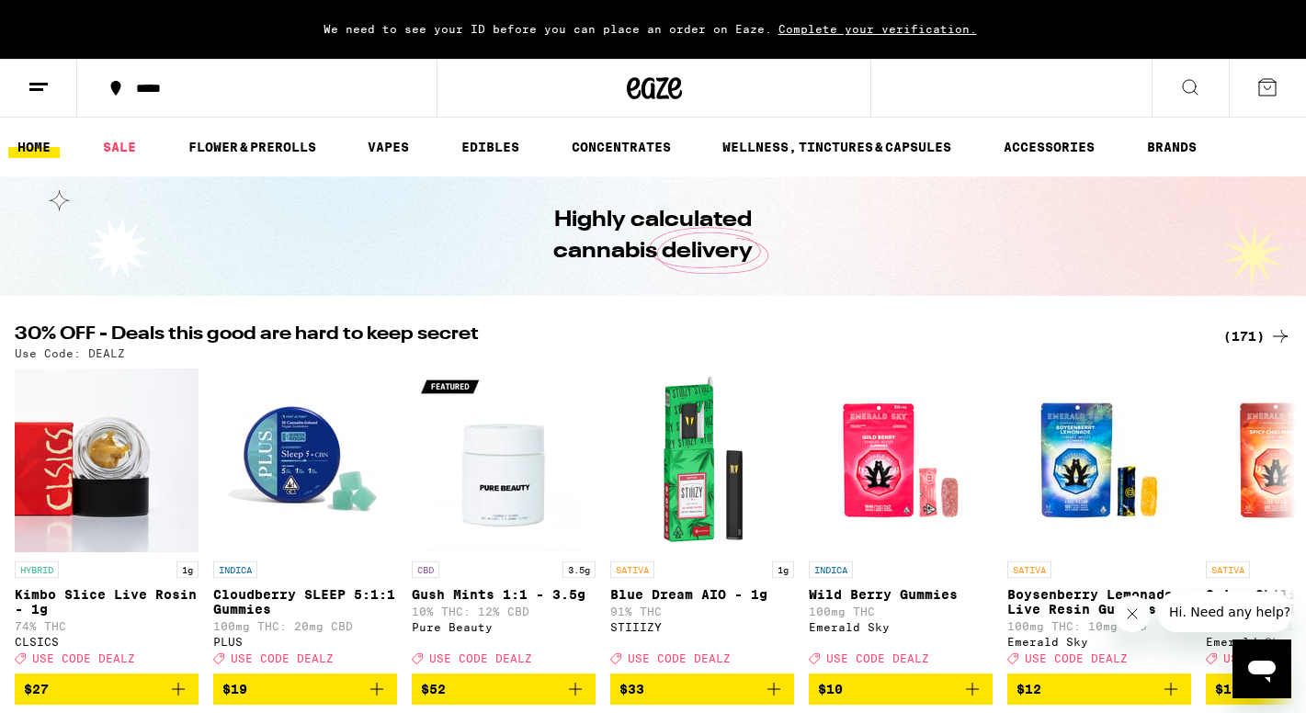
click at [1259, 88] on icon at bounding box center [1267, 87] width 17 height 17
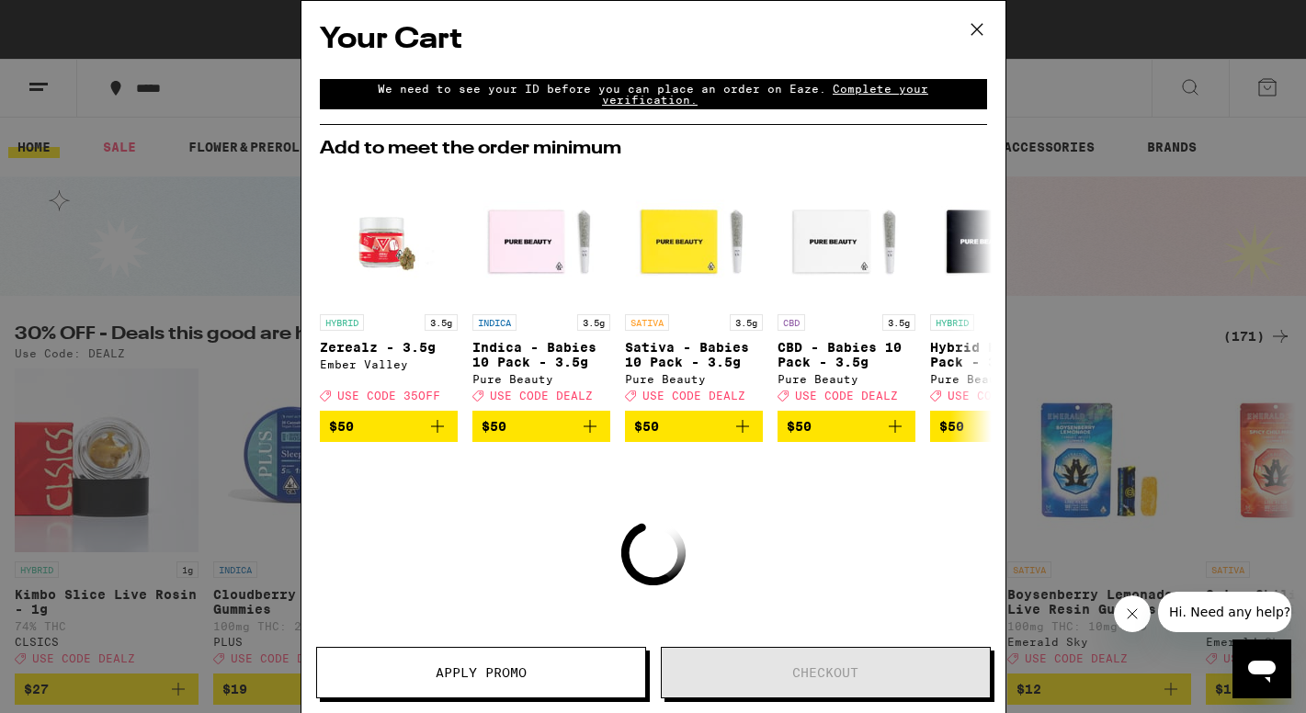
click at [539, 664] on button "Apply Promo" at bounding box center [481, 672] width 330 height 51
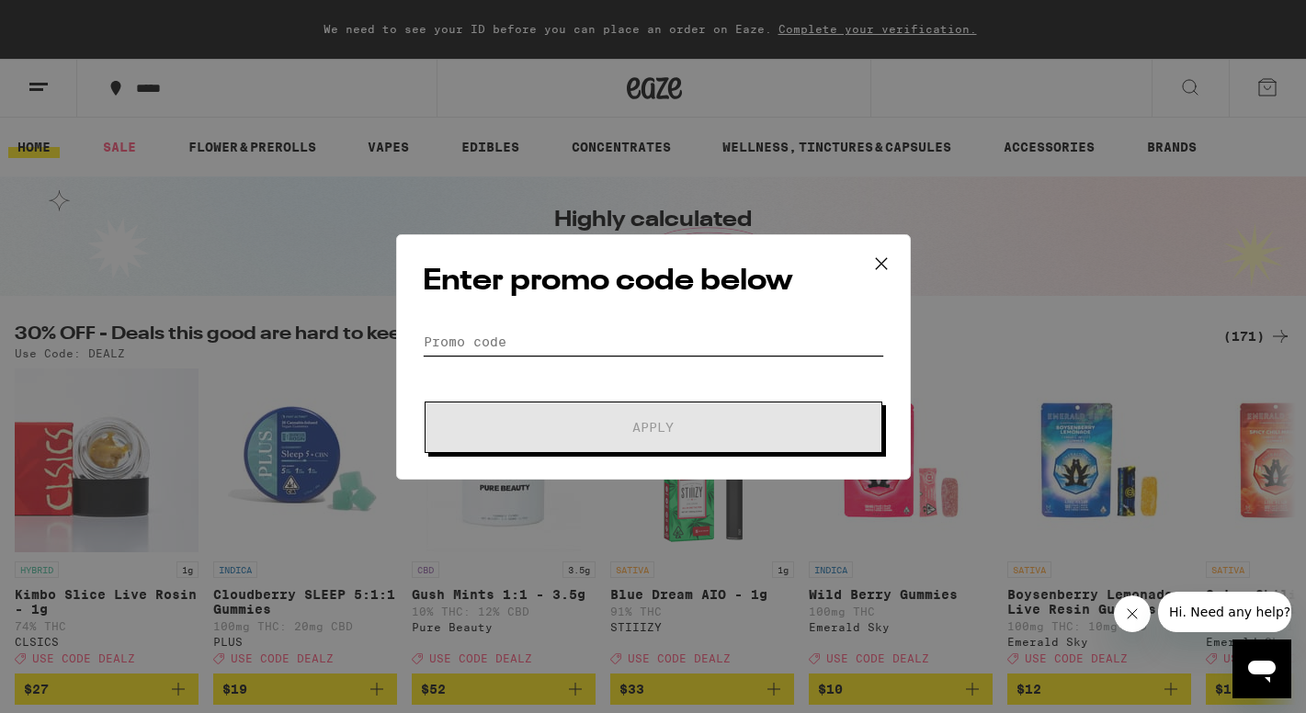
click at [611, 335] on input "Promo Code" at bounding box center [653, 342] width 461 height 28
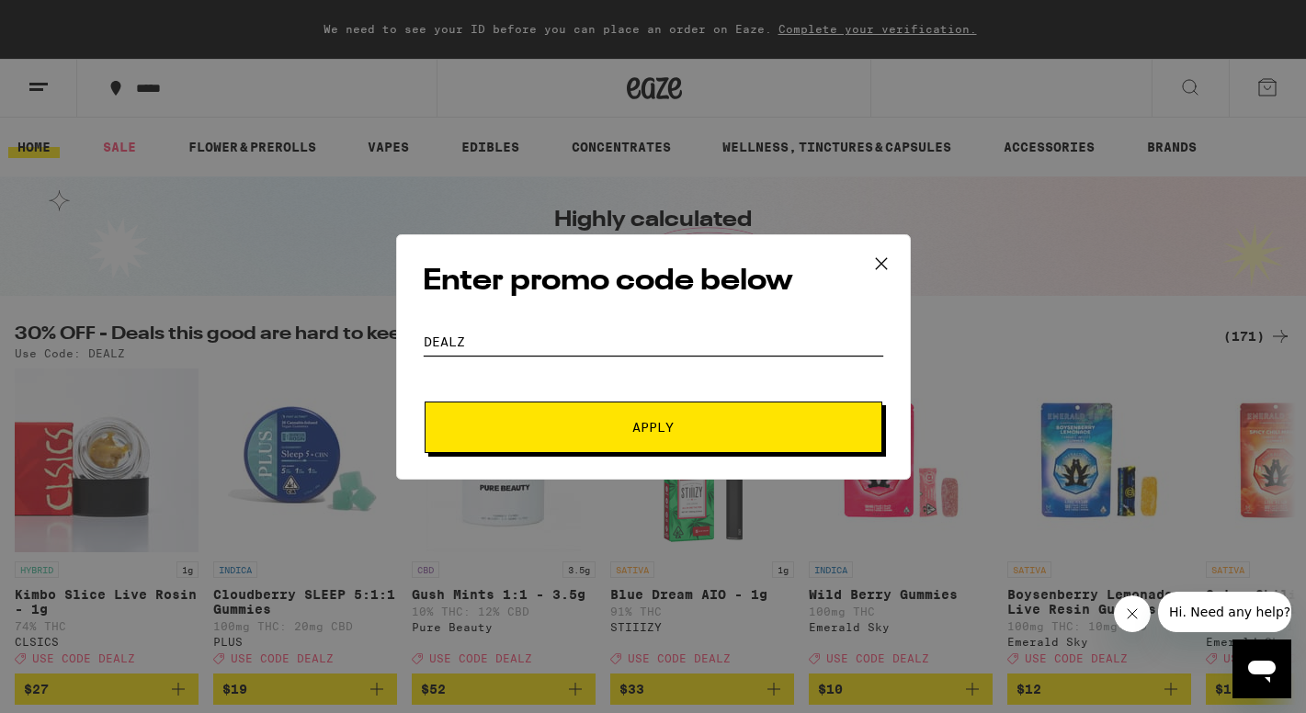
type input "DEALZ"
click at [619, 421] on span "Apply" at bounding box center [653, 427] width 331 height 13
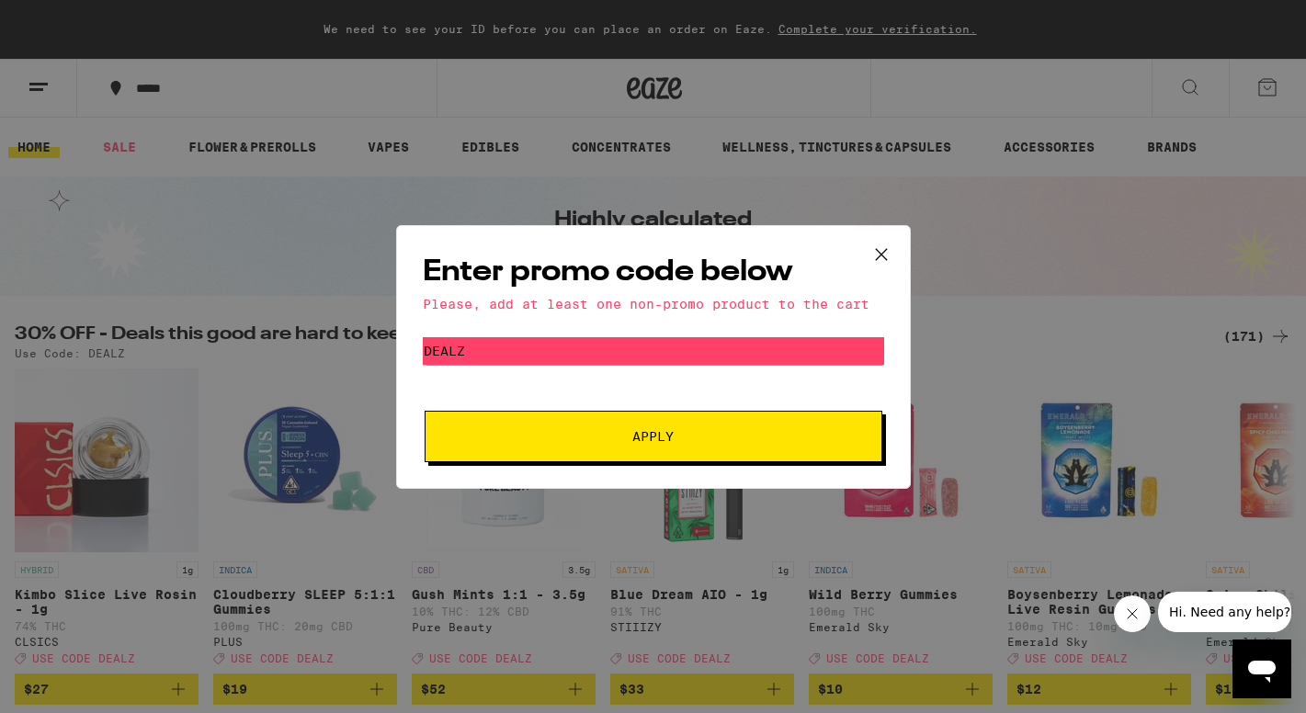
click at [879, 245] on icon at bounding box center [881, 255] width 28 height 28
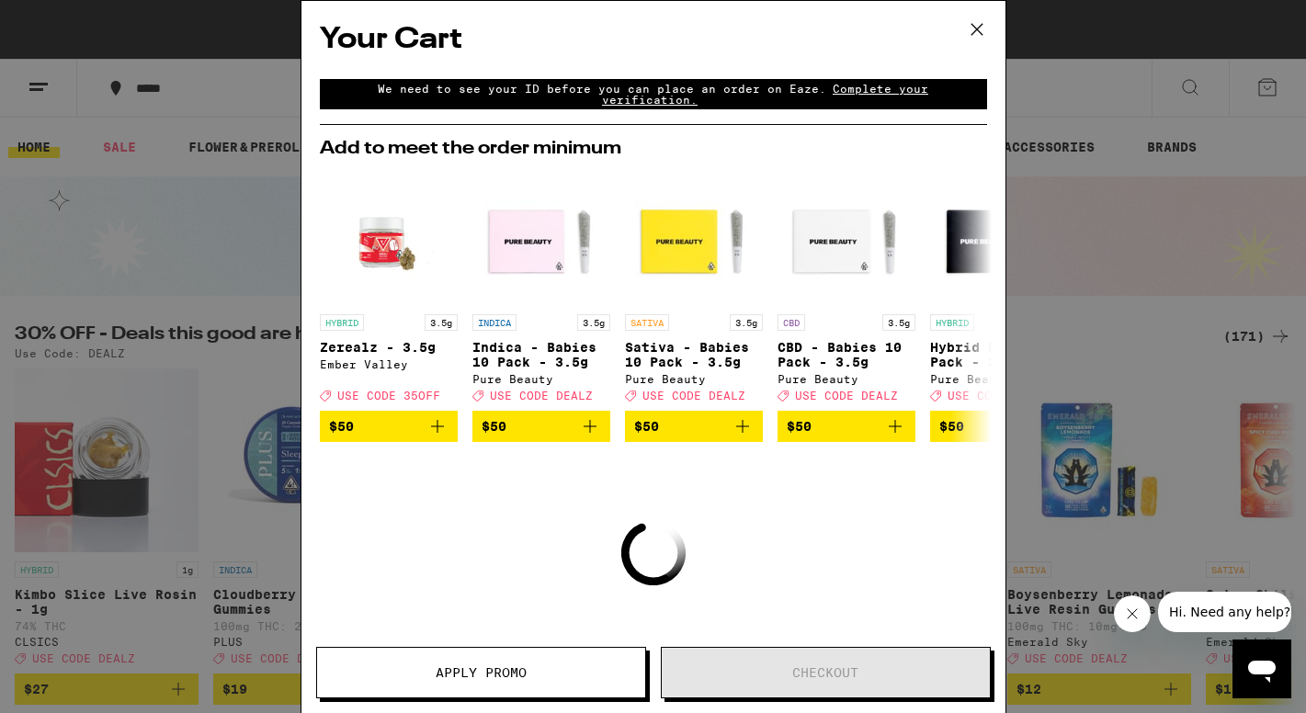
click at [974, 34] on icon at bounding box center [977, 30] width 28 height 28
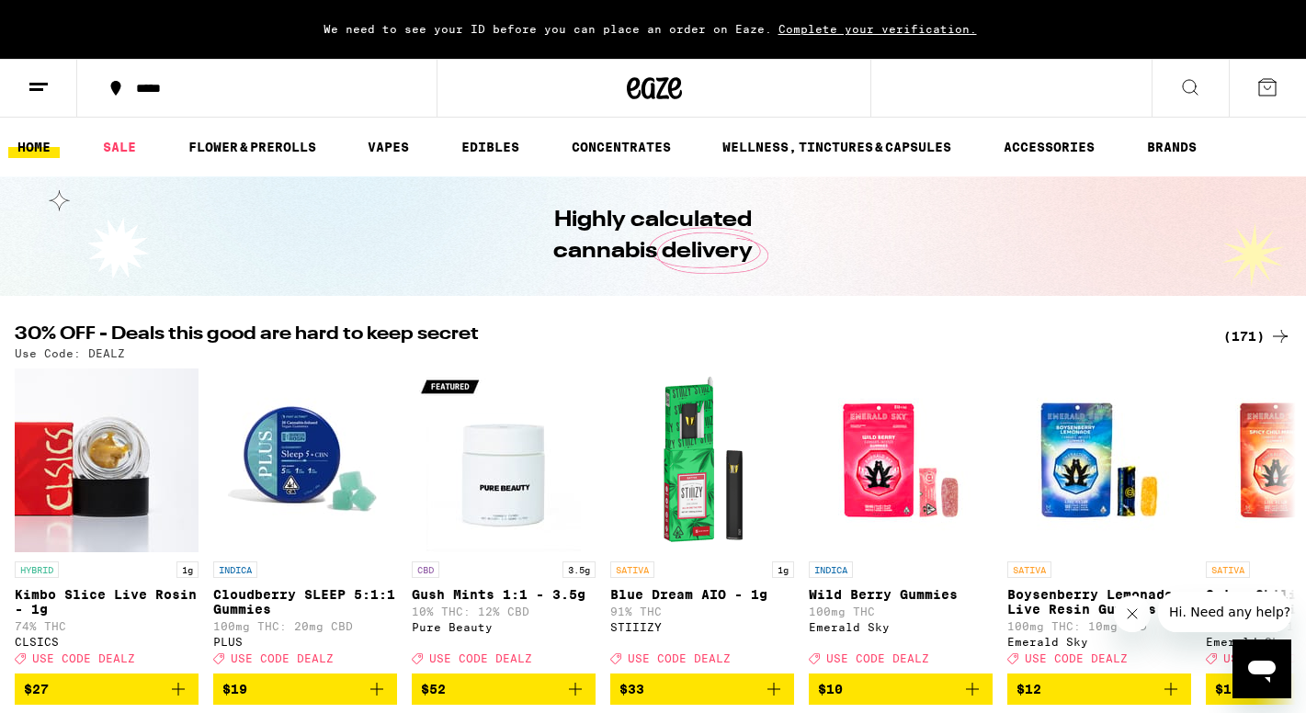
click at [1177, 78] on button at bounding box center [1189, 89] width 77 height 58
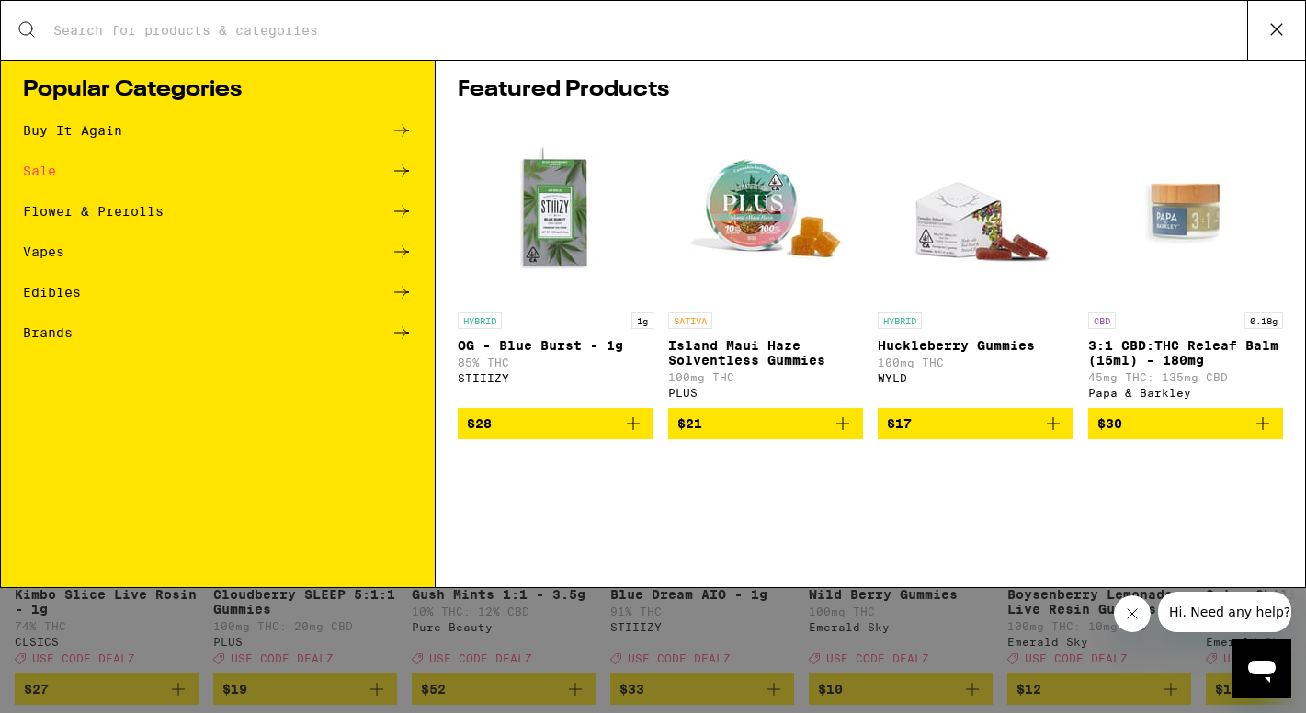
click at [673, 41] on div "Search for Products" at bounding box center [653, 30] width 1304 height 59
click at [303, 34] on input "Search for Products" at bounding box center [649, 30] width 1194 height 17
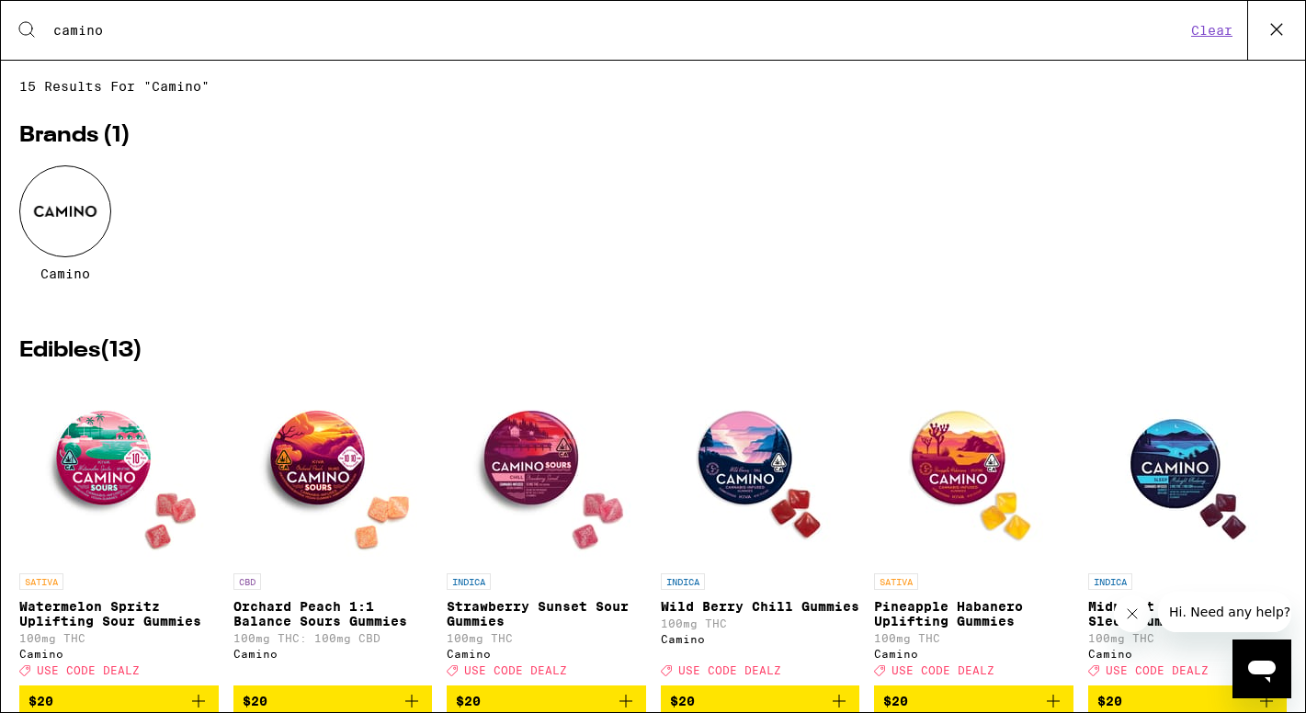
type input "camino"
click at [77, 215] on div at bounding box center [65, 211] width 92 height 92
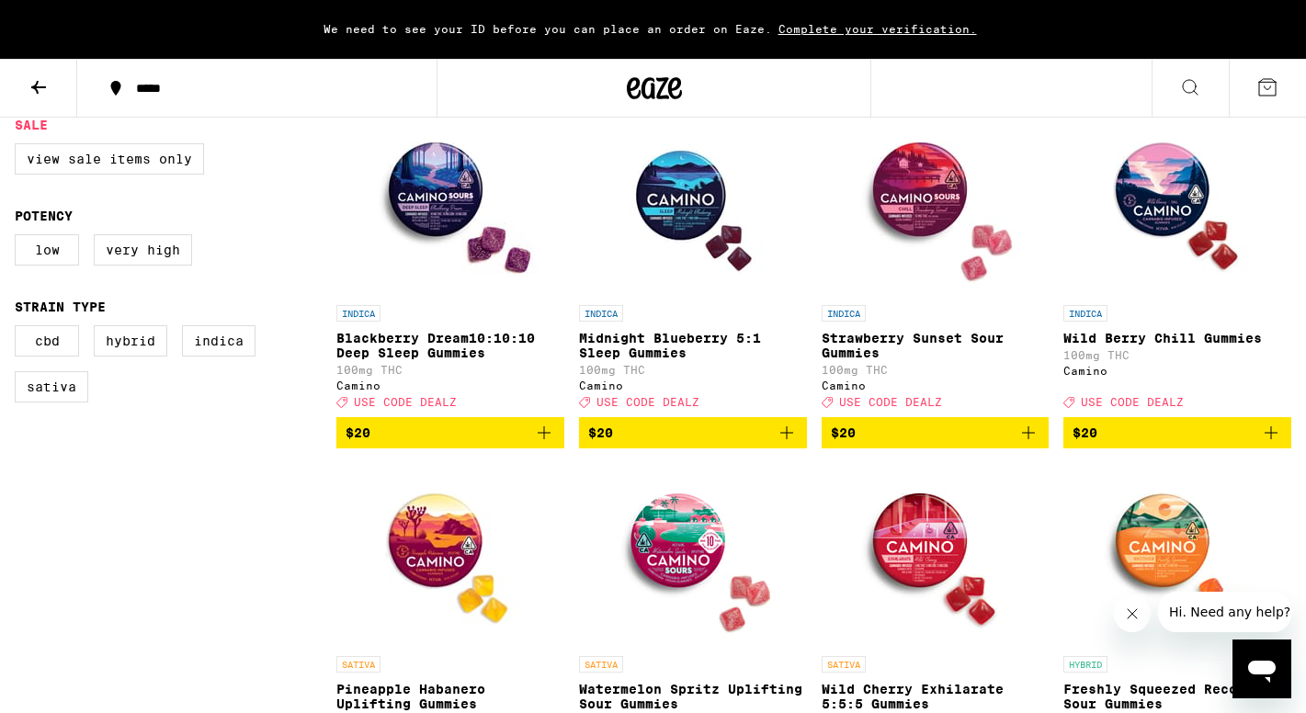
scroll to position [539, 0]
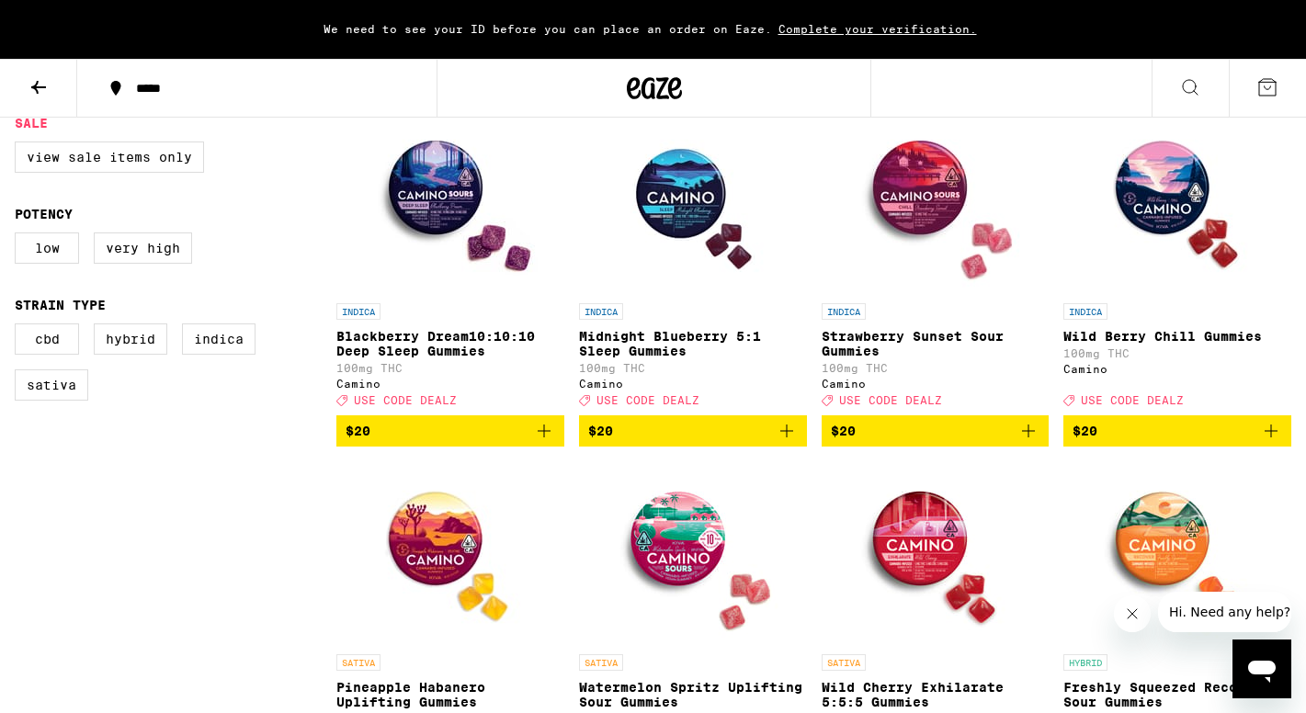
click at [545, 436] on icon "Add to bag" at bounding box center [544, 431] width 22 height 22
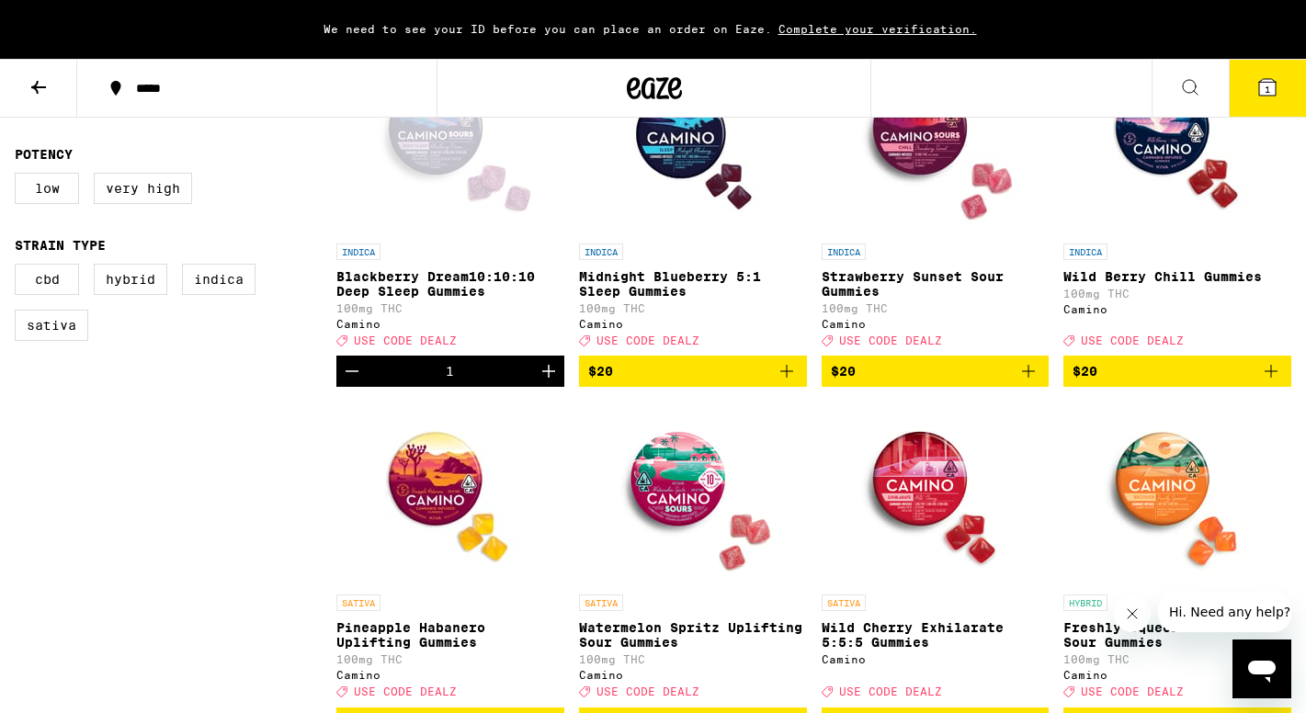
scroll to position [605, 0]
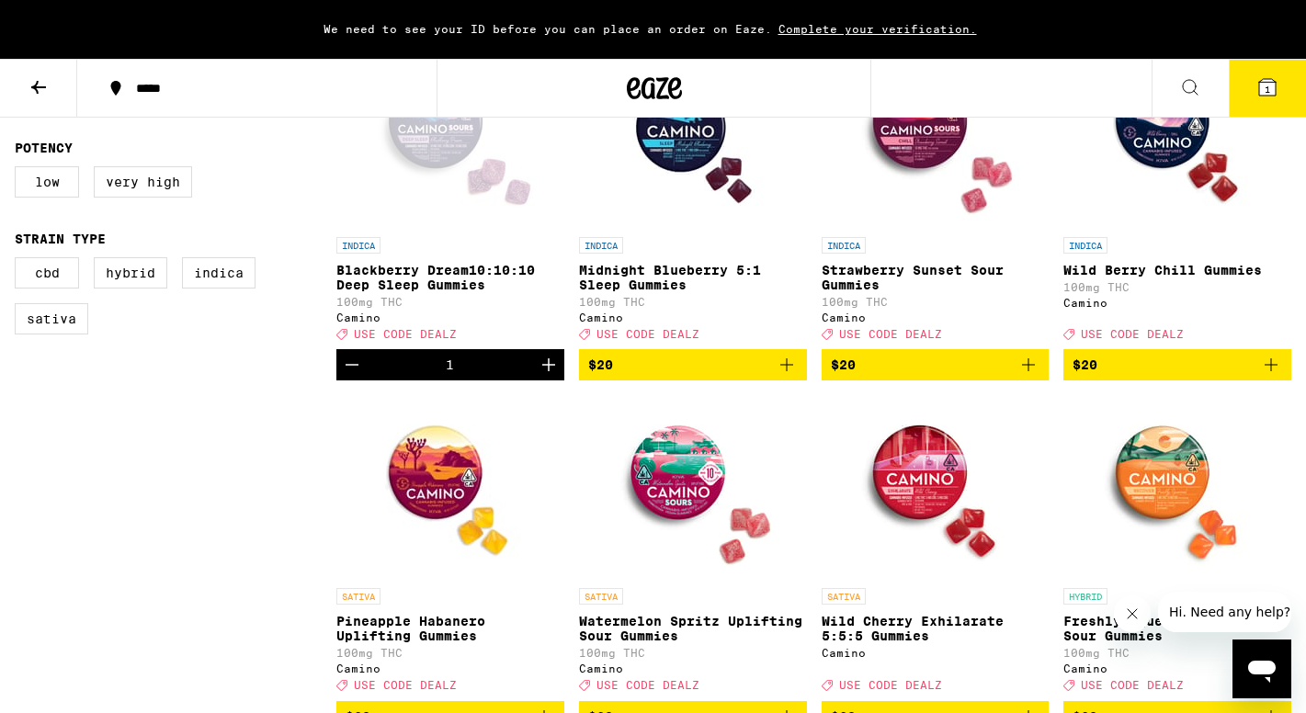
click at [1026, 372] on icon "Add to bag" at bounding box center [1028, 365] width 22 height 22
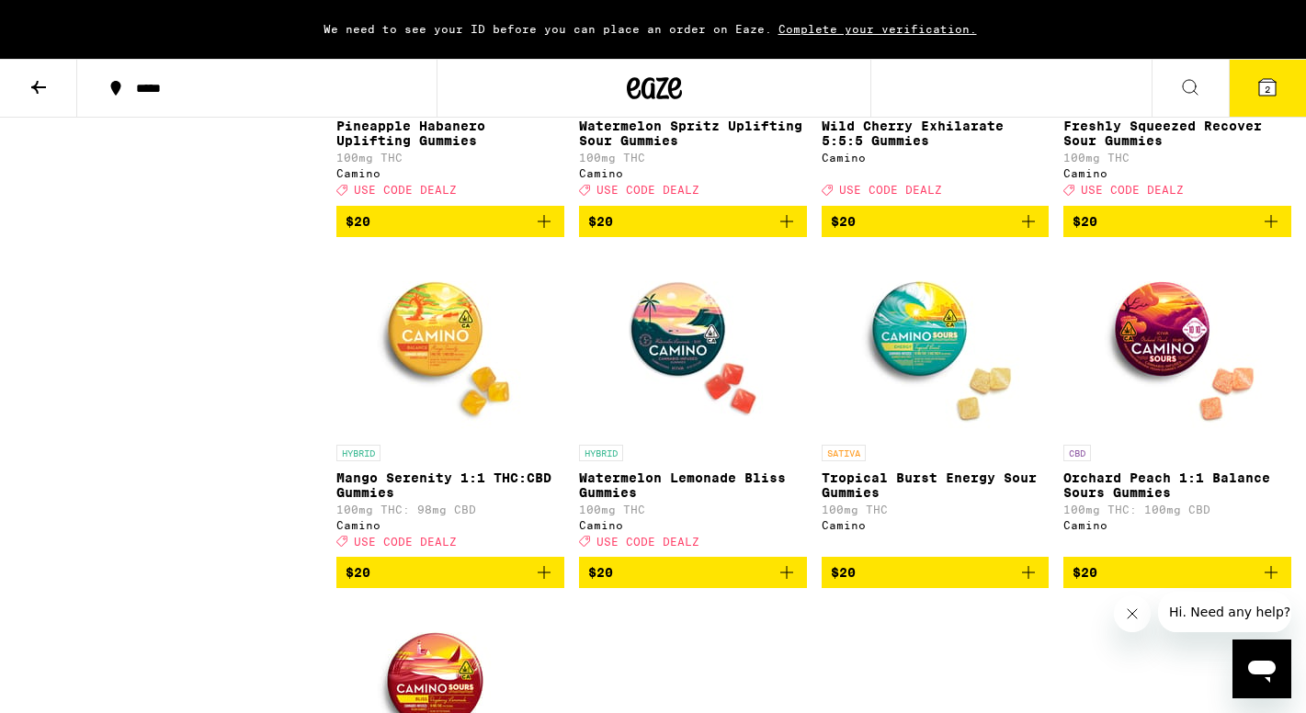
scroll to position [1103, 0]
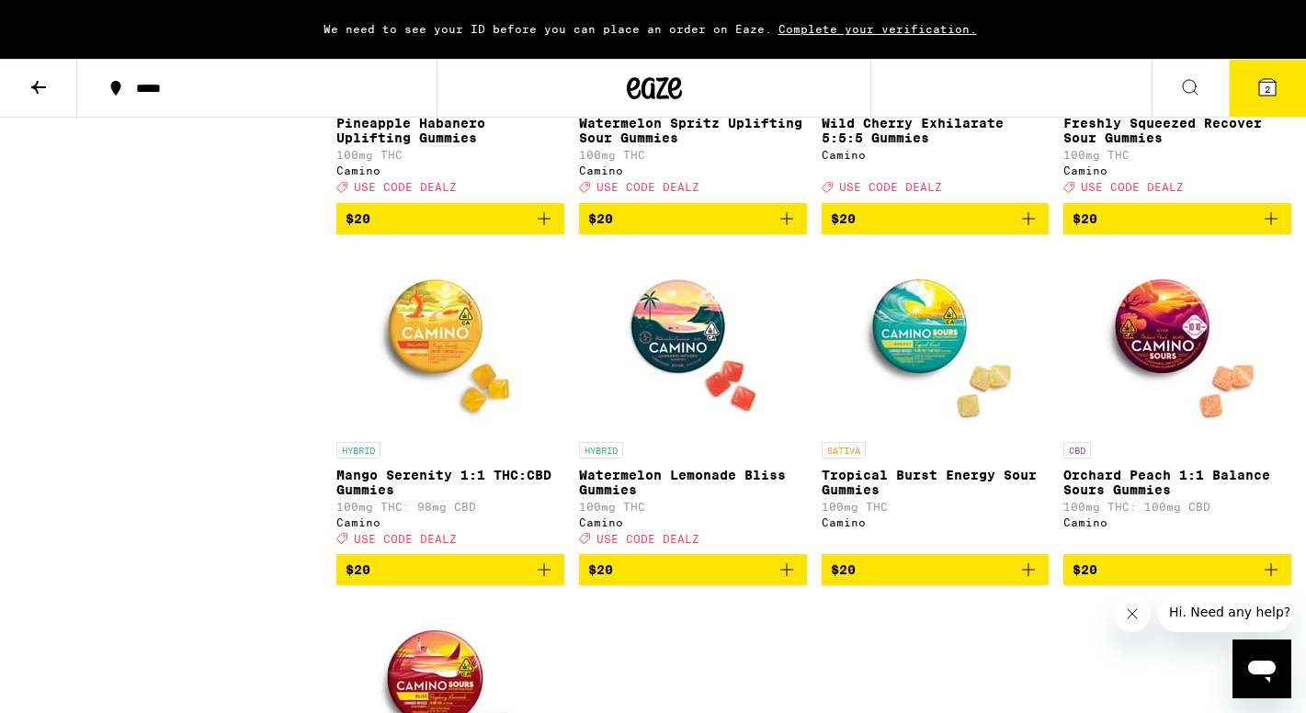
click at [536, 581] on icon "Add to bag" at bounding box center [544, 570] width 22 height 22
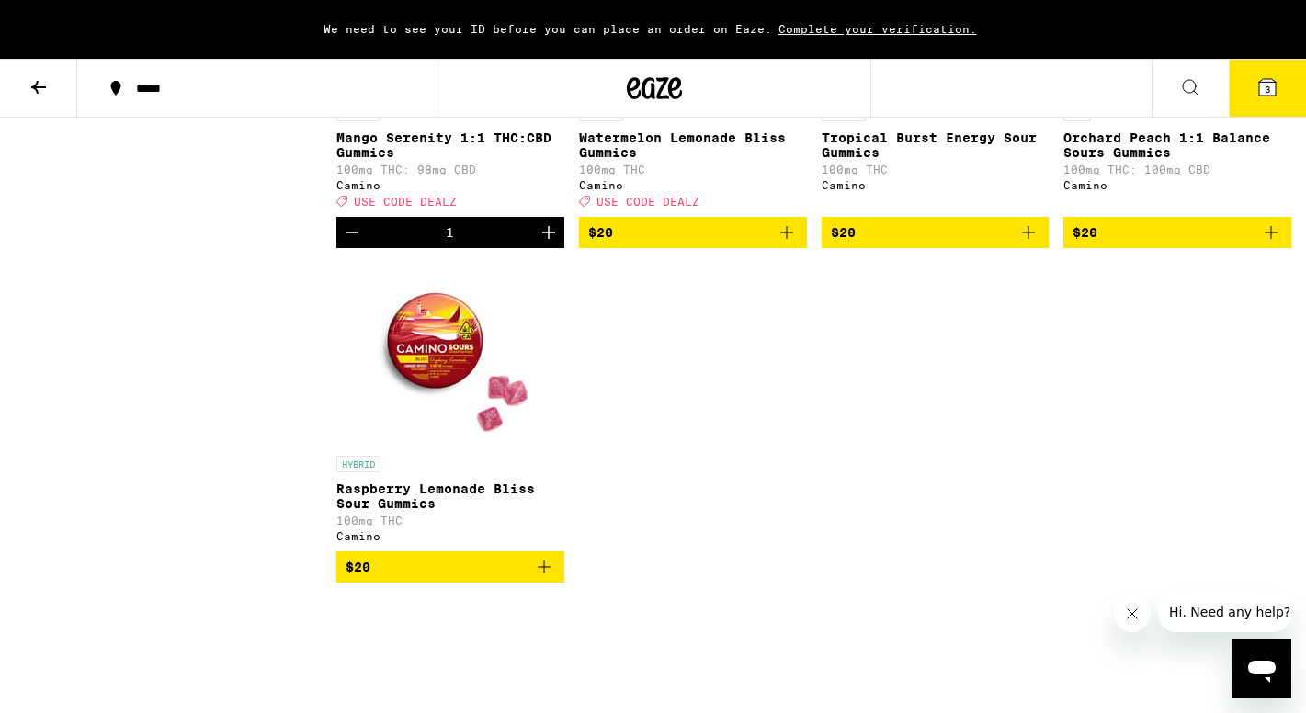
scroll to position [1461, 0]
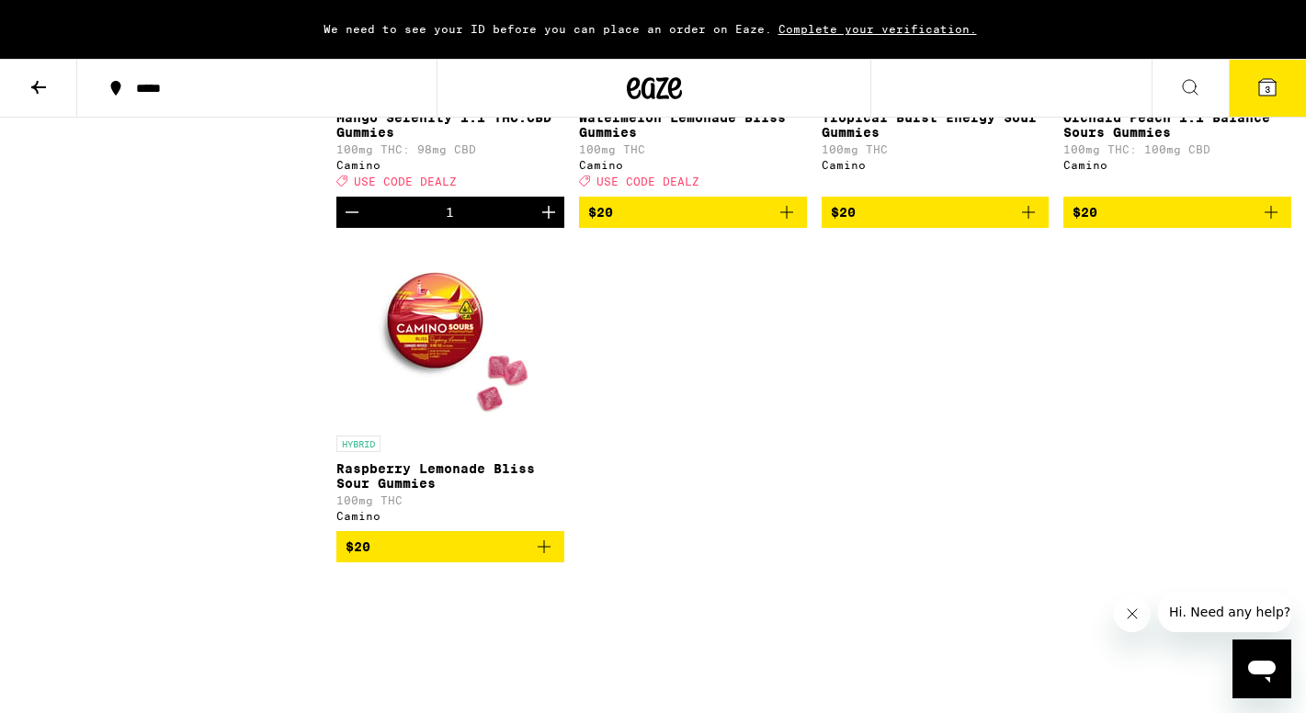
click at [545, 558] on icon "Add to bag" at bounding box center [544, 547] width 22 height 22
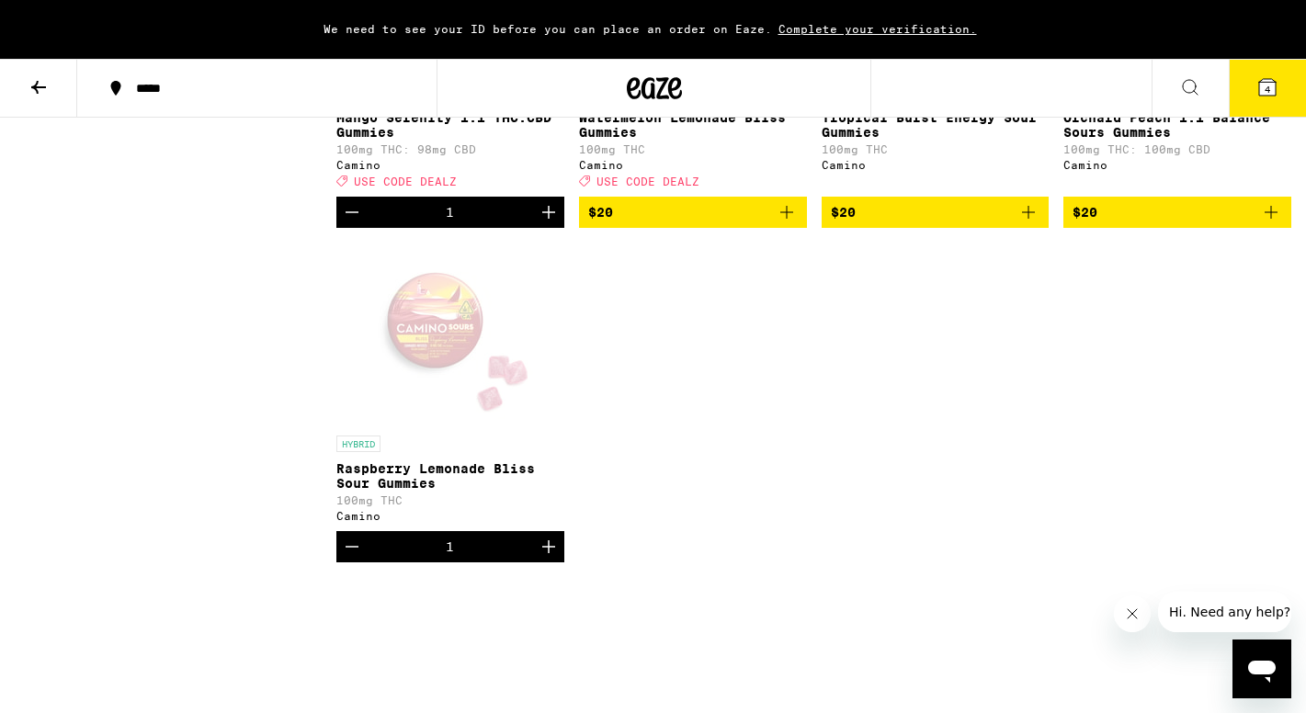
click at [1261, 83] on icon at bounding box center [1267, 87] width 17 height 17
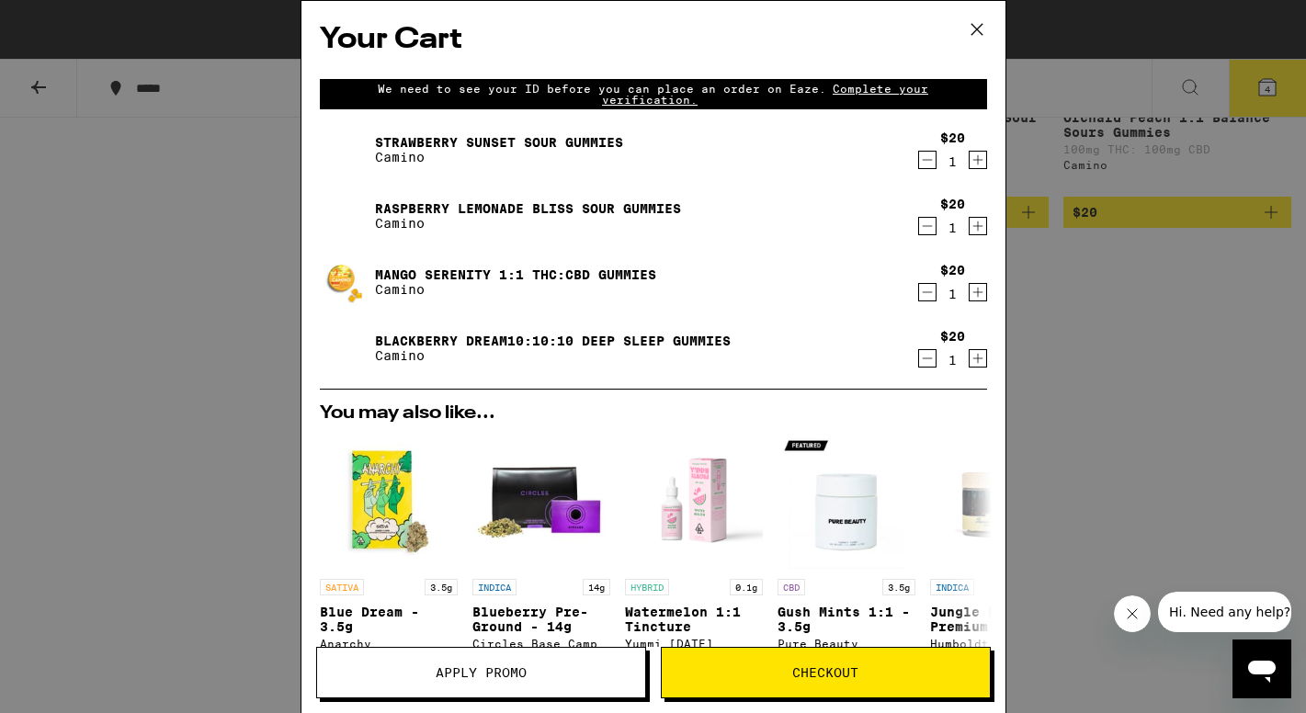
click at [474, 670] on span "Apply Promo" at bounding box center [480, 672] width 91 height 13
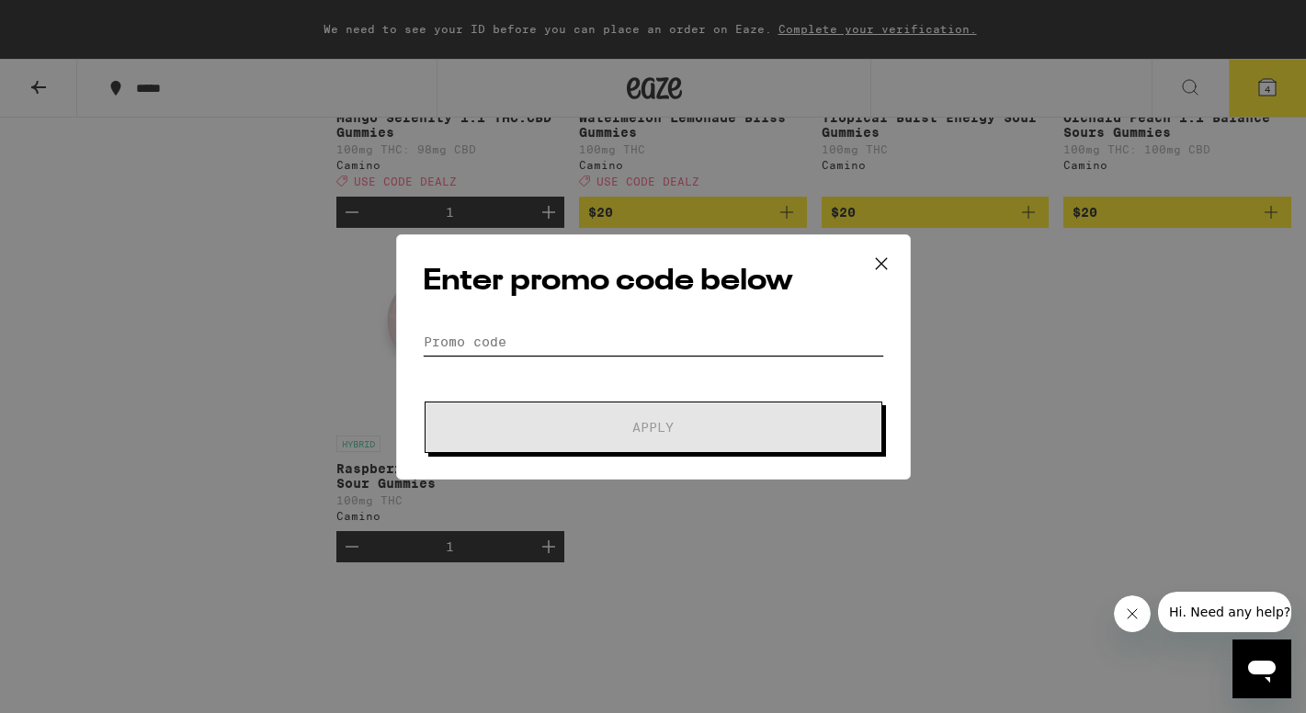
click at [502, 335] on input "Promo Code" at bounding box center [653, 342] width 461 height 28
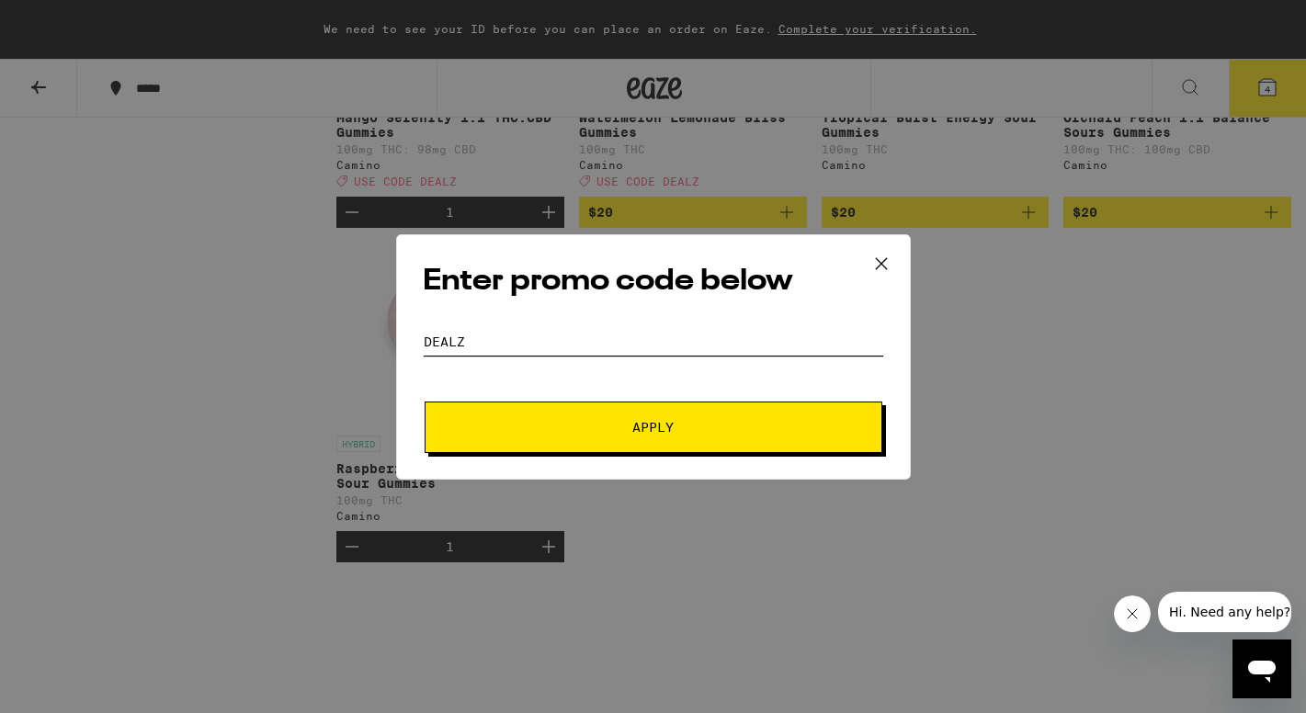
type input "DEALZ"
click at [657, 425] on span "Apply" at bounding box center [652, 427] width 41 height 13
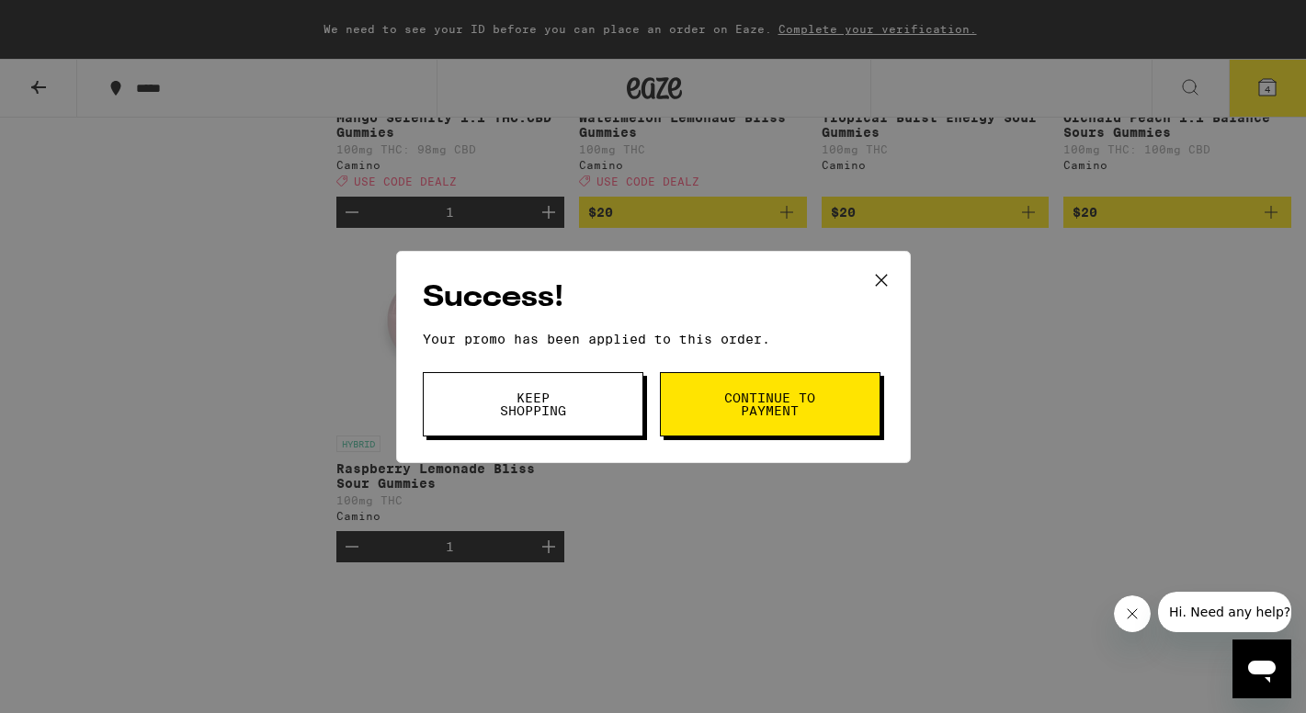
click at [737, 399] on span "Continue to payment" at bounding box center [770, 404] width 94 height 26
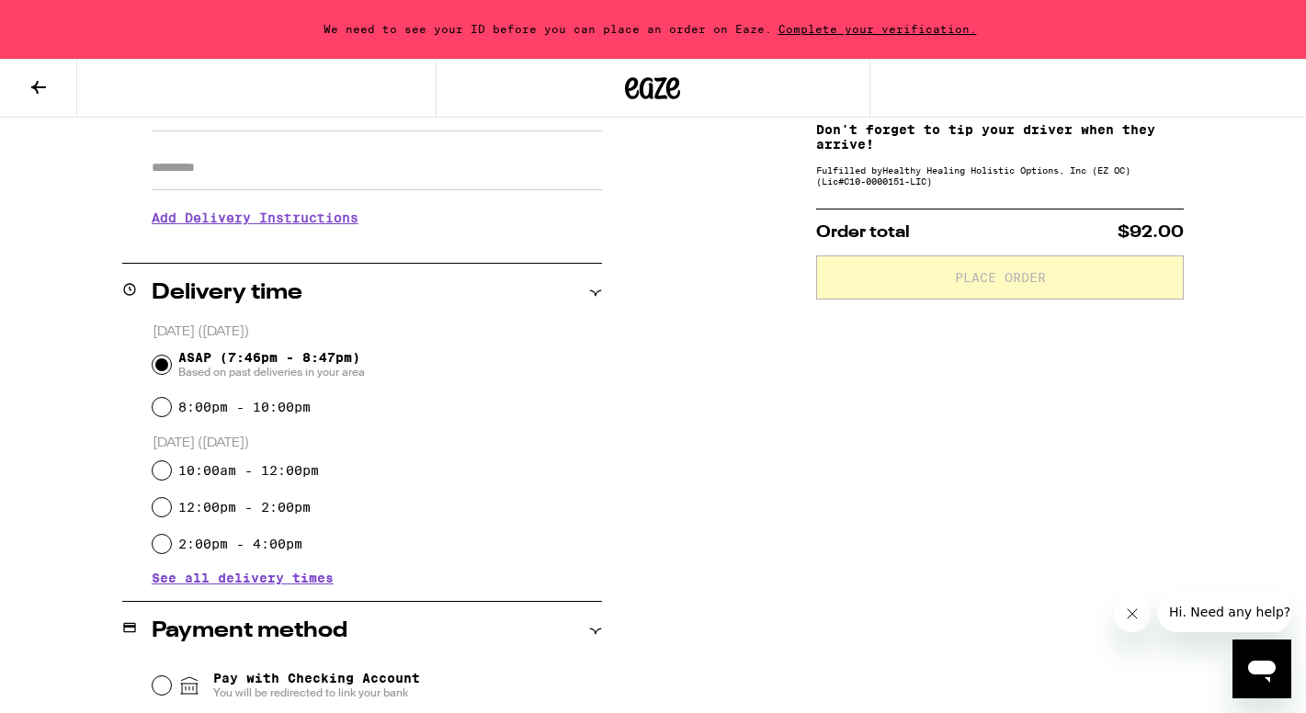
scroll to position [315, 0]
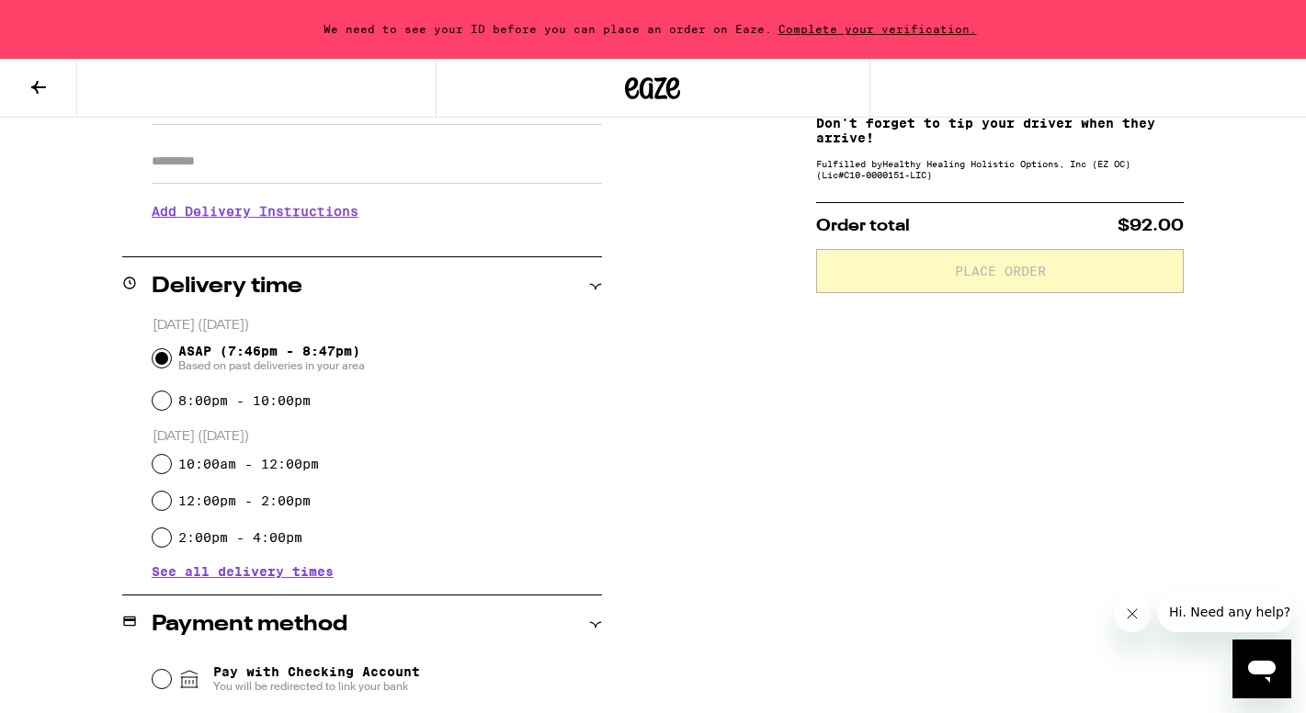
click at [221, 573] on span "See all delivery times" at bounding box center [243, 571] width 182 height 13
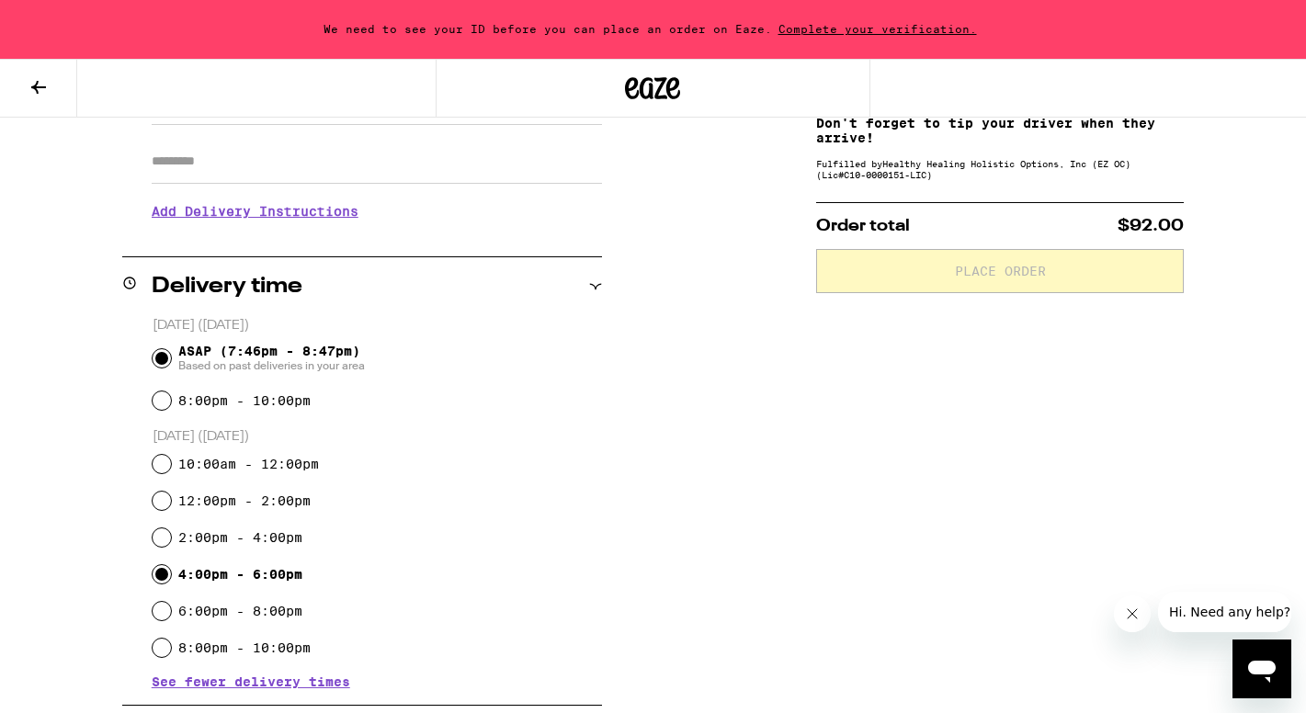
click at [162, 574] on input "4:00pm - 6:00pm" at bounding box center [162, 574] width 18 height 18
radio input "true"
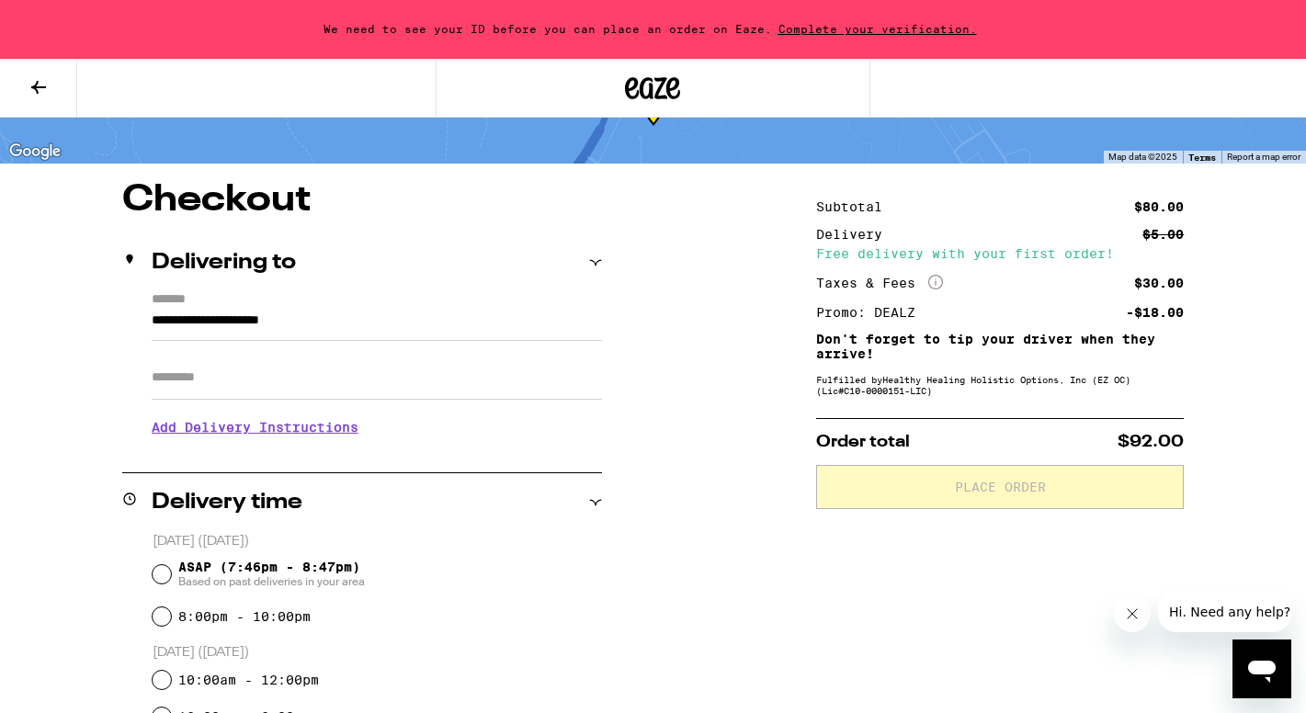
scroll to position [0, 0]
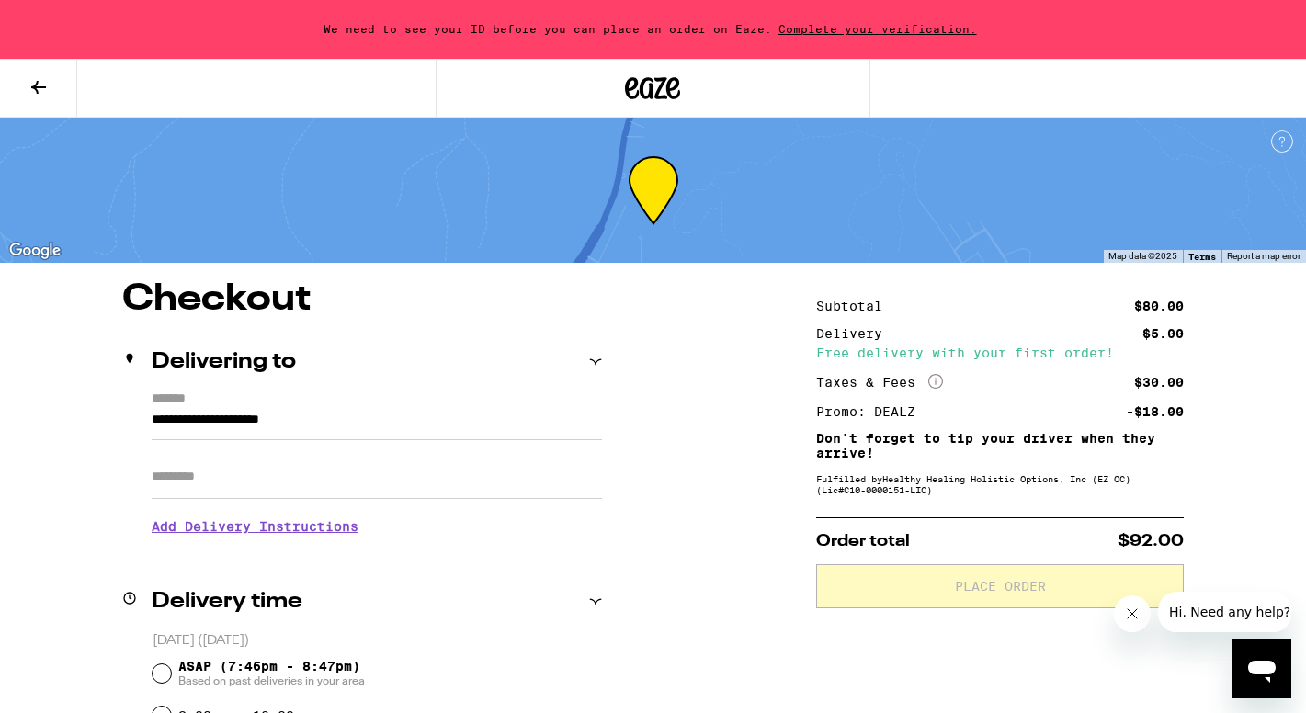
click at [40, 86] on icon at bounding box center [38, 87] width 15 height 13
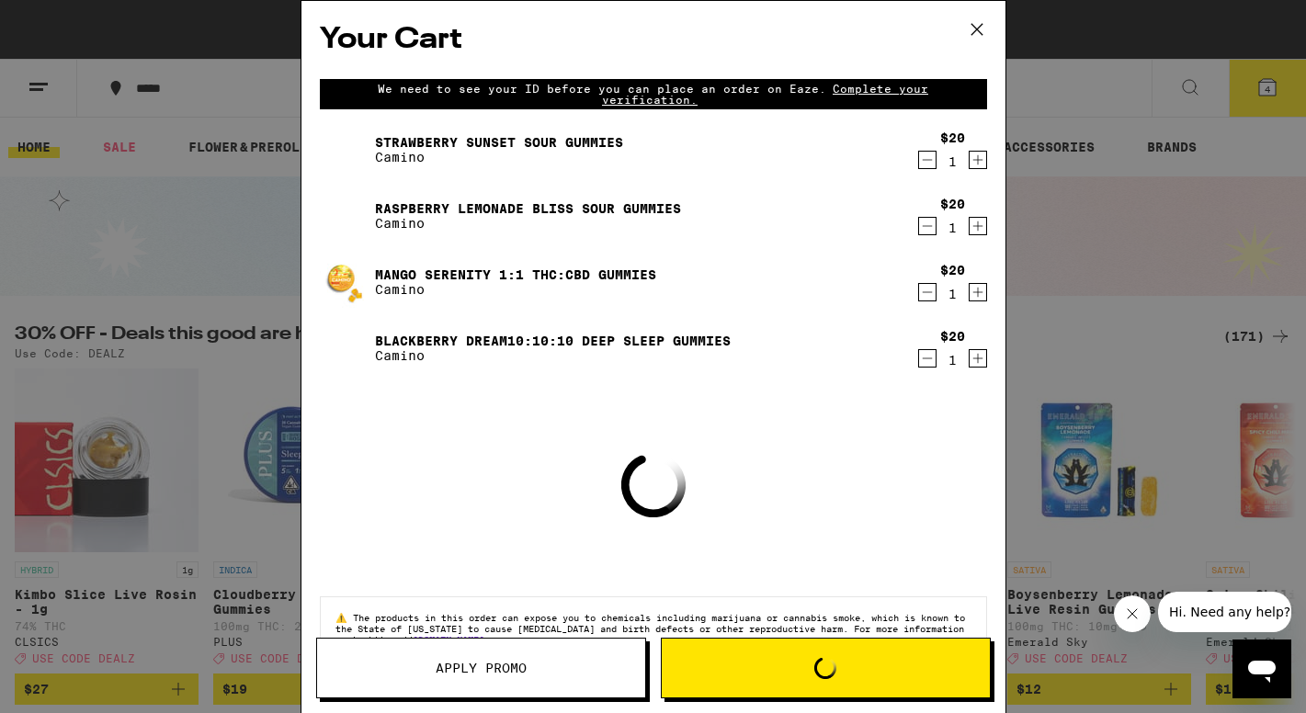
click at [980, 18] on icon at bounding box center [977, 30] width 28 height 28
click at [974, 26] on icon at bounding box center [977, 30] width 28 height 28
